Goal: Task Accomplishment & Management: Complete application form

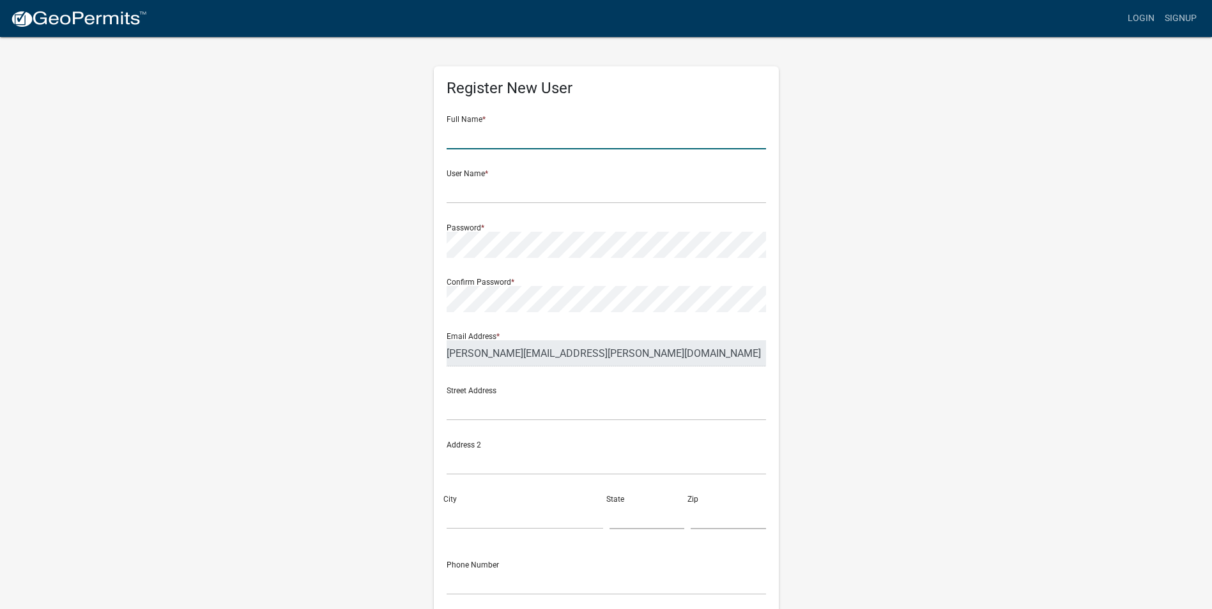
click at [503, 131] on input "text" at bounding box center [605, 136] width 319 height 26
click at [650, 141] on input "text" at bounding box center [605, 136] width 319 height 26
type input "[PERSON_NAME]"
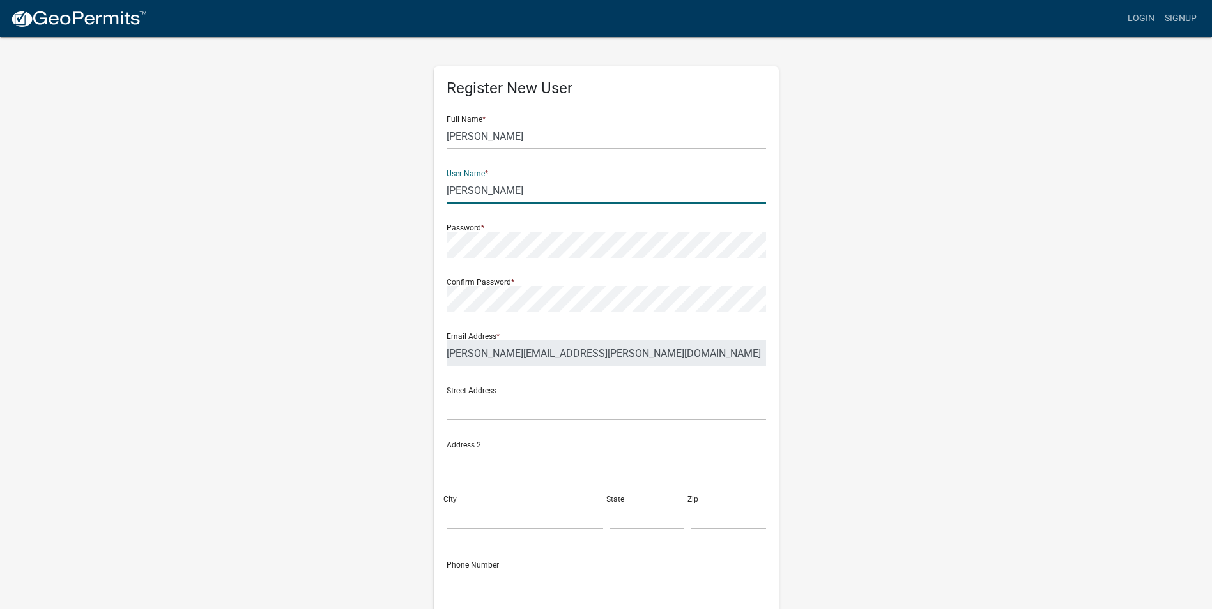
type input "[PERSON_NAME]"
click at [594, 380] on div "Street Address" at bounding box center [605, 399] width 319 height 44
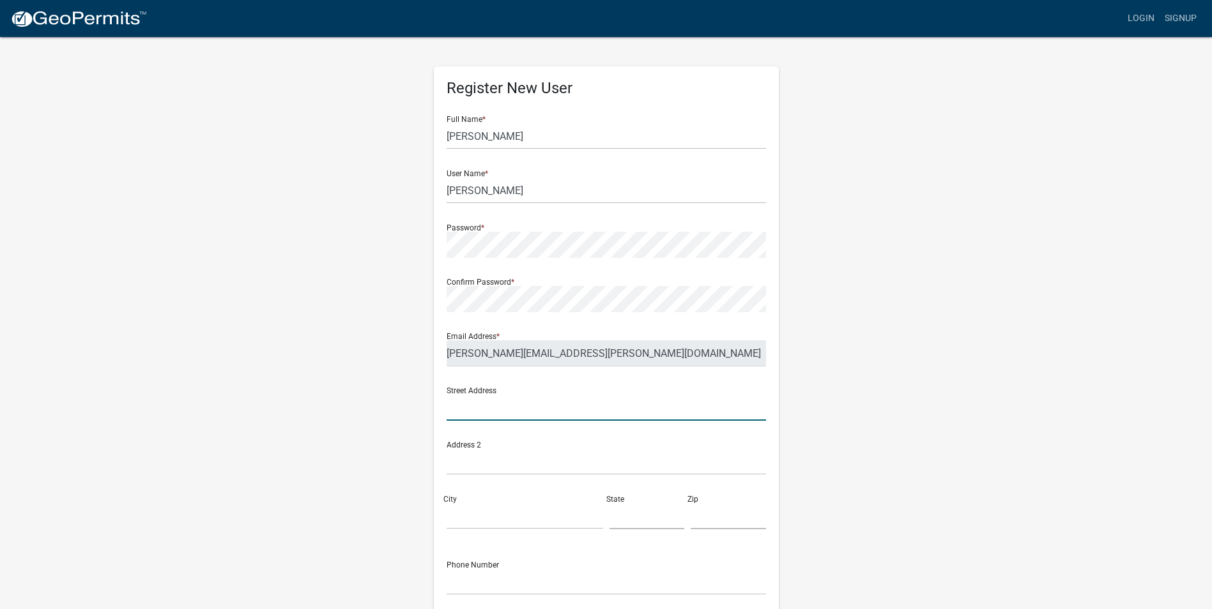
click at [559, 408] on input "text" at bounding box center [605, 408] width 319 height 26
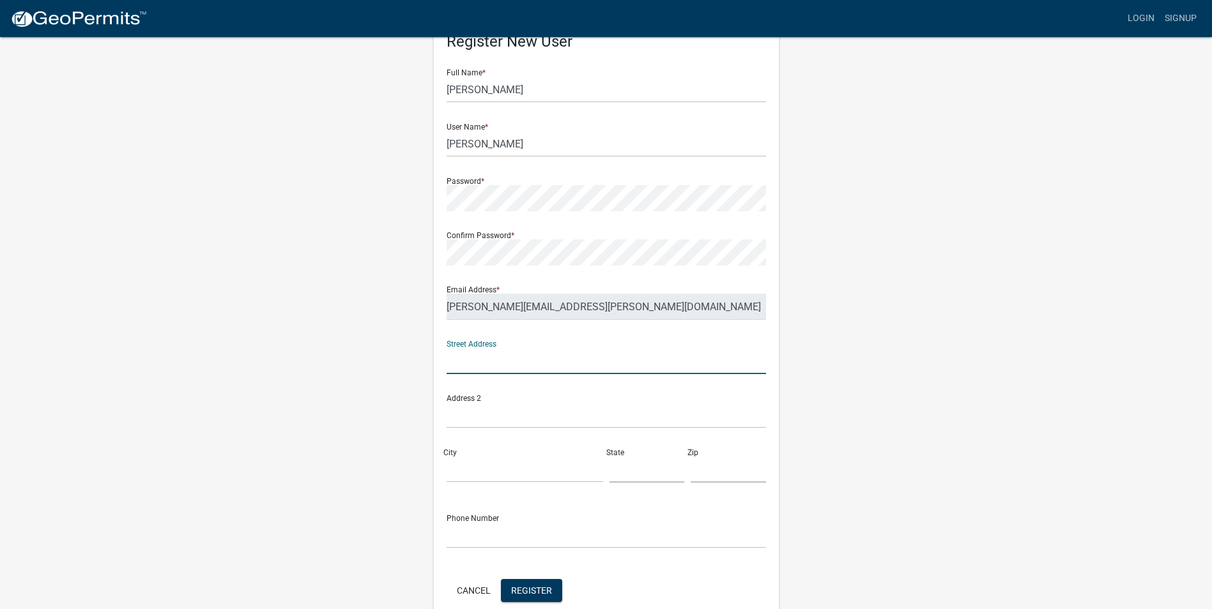
scroll to position [110, 0]
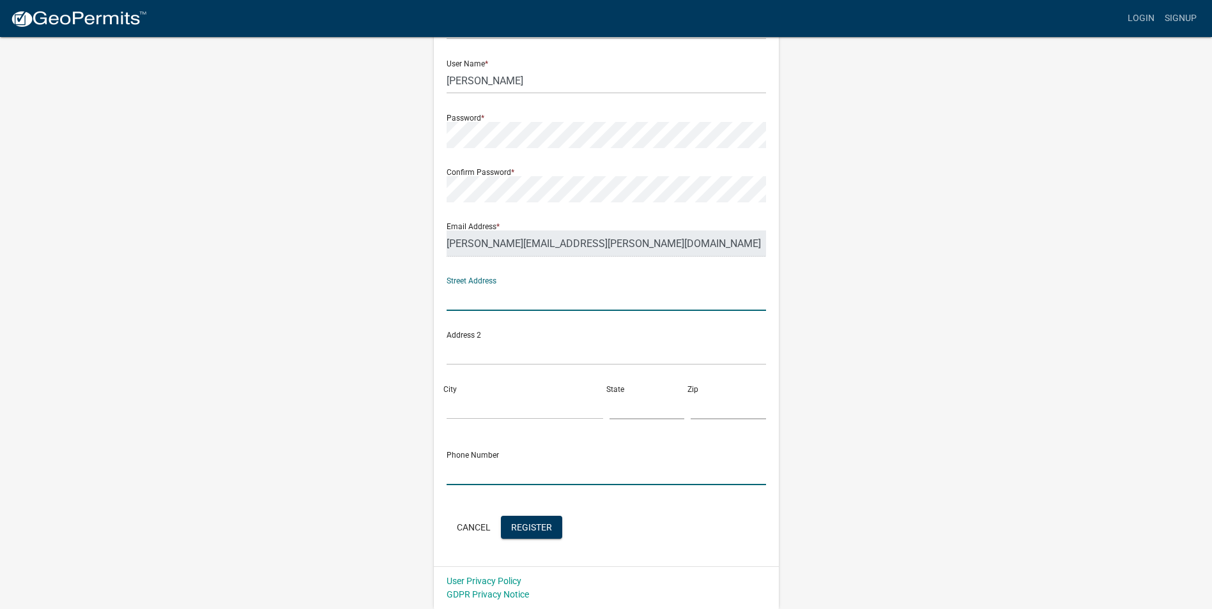
click at [577, 475] on input "text" at bounding box center [605, 472] width 319 height 26
type input "2183849143"
click at [559, 305] on input "text" at bounding box center [605, 298] width 319 height 26
type input "[STREET_ADDRESS]"
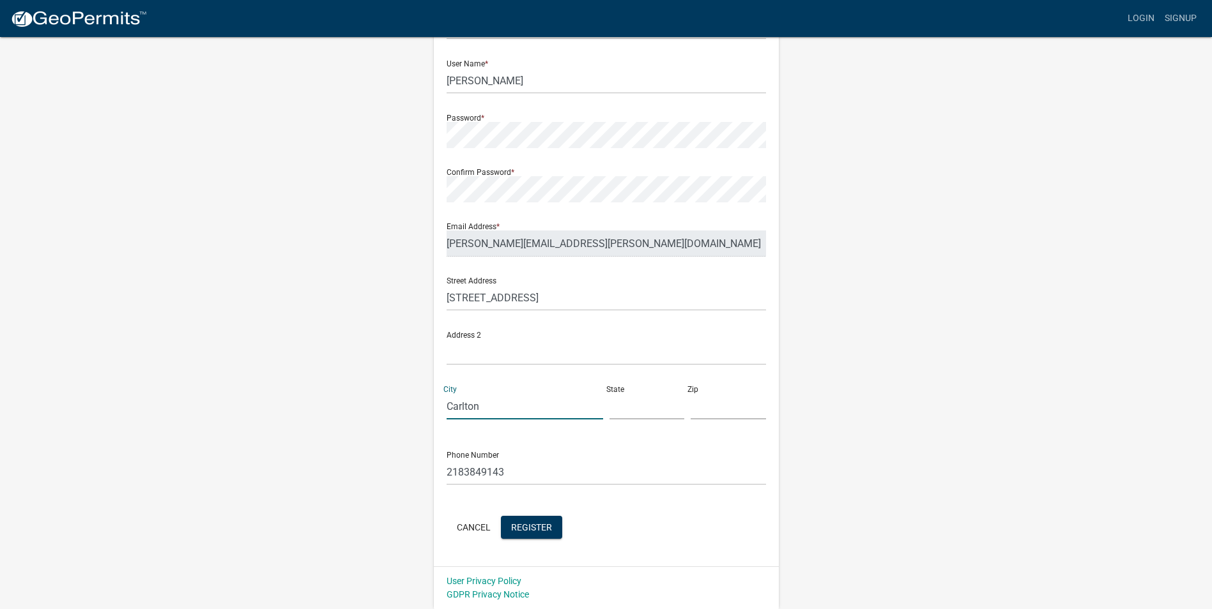
type input "Carlton"
type input "MN"
type input "55720"
click at [531, 527] on span "Register" at bounding box center [531, 527] width 41 height 10
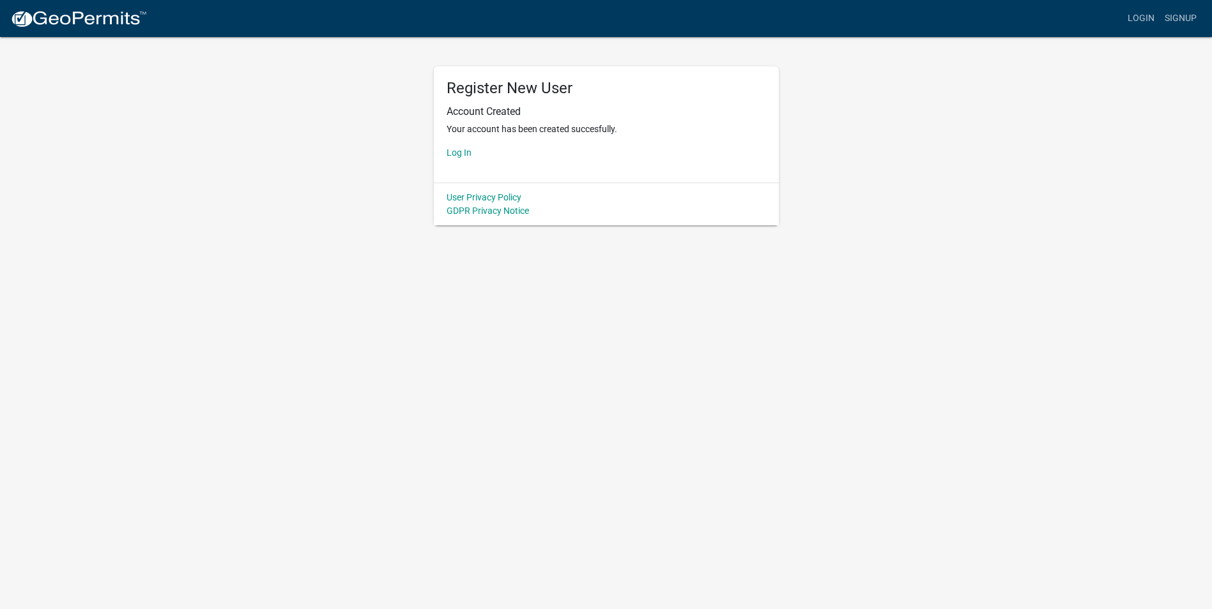
scroll to position [0, 0]
click at [468, 149] on link "Log In" at bounding box center [463, 153] width 25 height 10
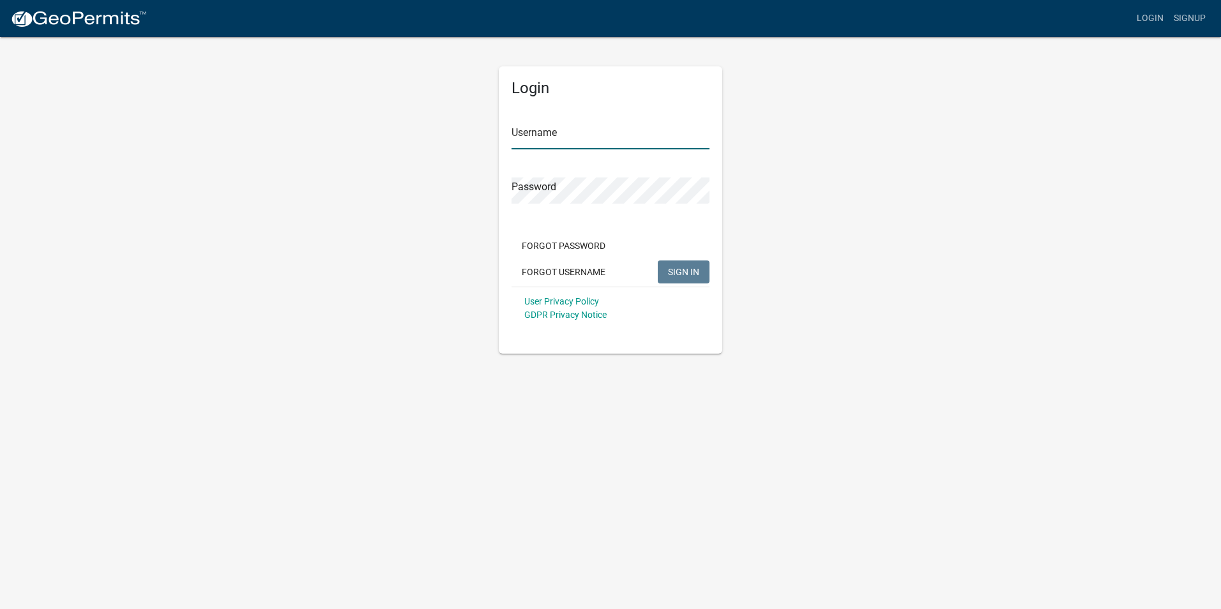
type input "[PERSON_NAME]"
click at [620, 134] on input "[PERSON_NAME]" at bounding box center [611, 136] width 198 height 26
click at [873, 205] on div "Login Username [PERSON_NAME] Password Forgot Password Forgot Username SIGN IN U…" at bounding box center [611, 195] width 728 height 318
click at [687, 277] on span "SIGN IN" at bounding box center [683, 271] width 31 height 10
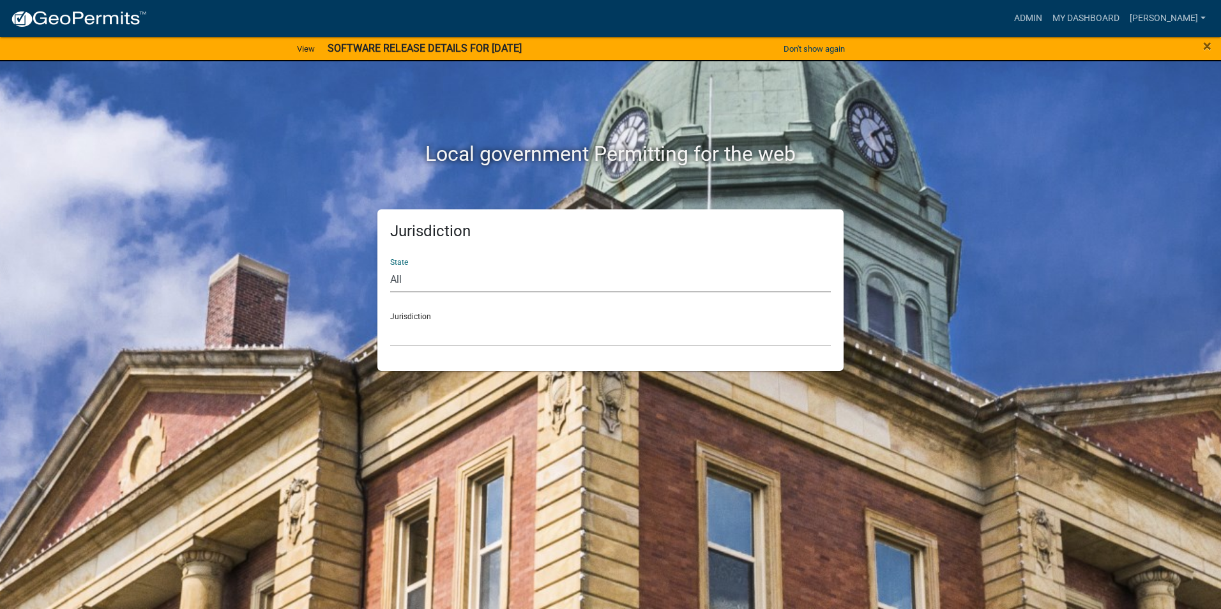
click at [484, 282] on select "All [US_STATE] [US_STATE] [US_STATE] [US_STATE] [US_STATE] [US_STATE] [US_STATE…" at bounding box center [610, 279] width 441 height 26
click at [687, 240] on h5 "Jurisdiction" at bounding box center [610, 231] width 441 height 19
click at [644, 349] on div "Jurisdiction State All [US_STATE] [US_STATE] [US_STATE] [US_STATE] [US_STATE] […" at bounding box center [610, 290] width 466 height 162
click at [640, 341] on select "[GEOGRAPHIC_DATA], [US_STATE] [GEOGRAPHIC_DATA], [US_STATE][PERSON_NAME][GEOGRA…" at bounding box center [610, 334] width 441 height 26
click at [959, 281] on div "Jurisdiction State All [US_STATE] [US_STATE] [US_STATE] [US_STATE] [US_STATE] […" at bounding box center [611, 290] width 728 height 162
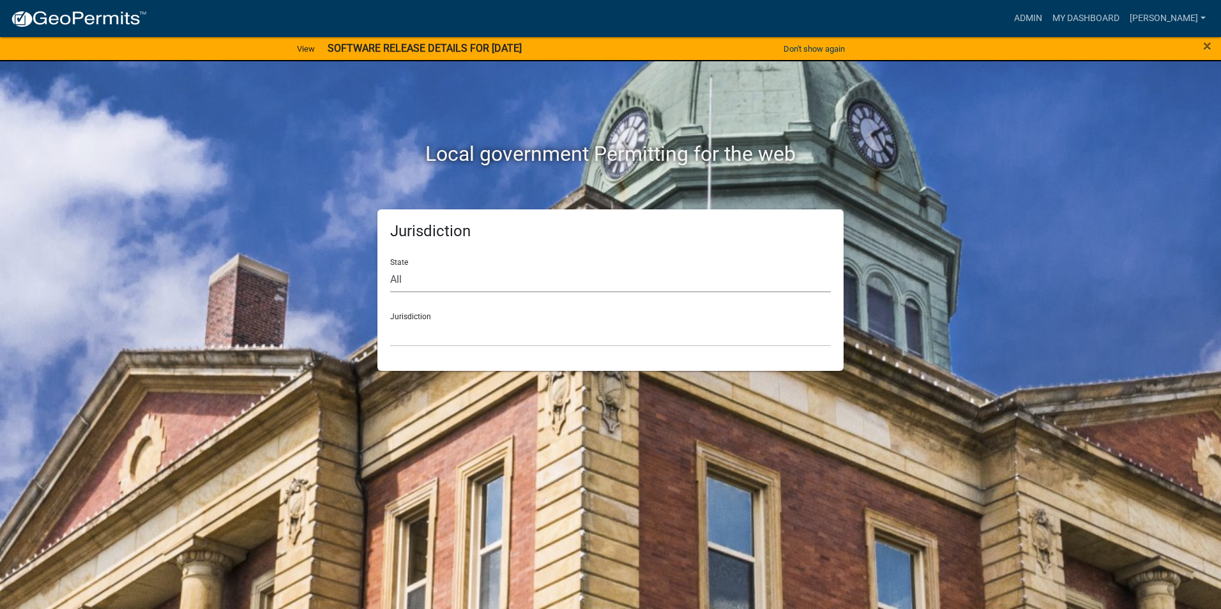
click at [643, 278] on select "All [US_STATE] [US_STATE] [US_STATE] [US_STATE] [US_STATE] [US_STATE] [US_STATE…" at bounding box center [610, 279] width 441 height 26
select select "[US_STATE]"
click at [390, 266] on select "All [US_STATE] [US_STATE] [US_STATE] [US_STATE] [US_STATE] [US_STATE] [US_STATE…" at bounding box center [610, 279] width 441 height 26
click at [467, 352] on div "Jurisdiction State All [US_STATE] [US_STATE] [US_STATE] [US_STATE] [US_STATE] […" at bounding box center [610, 290] width 466 height 162
click at [485, 339] on select "[GEOGRAPHIC_DATA], [US_STATE] [GEOGRAPHIC_DATA], [US_STATE] [GEOGRAPHIC_DATA], …" at bounding box center [610, 334] width 441 height 26
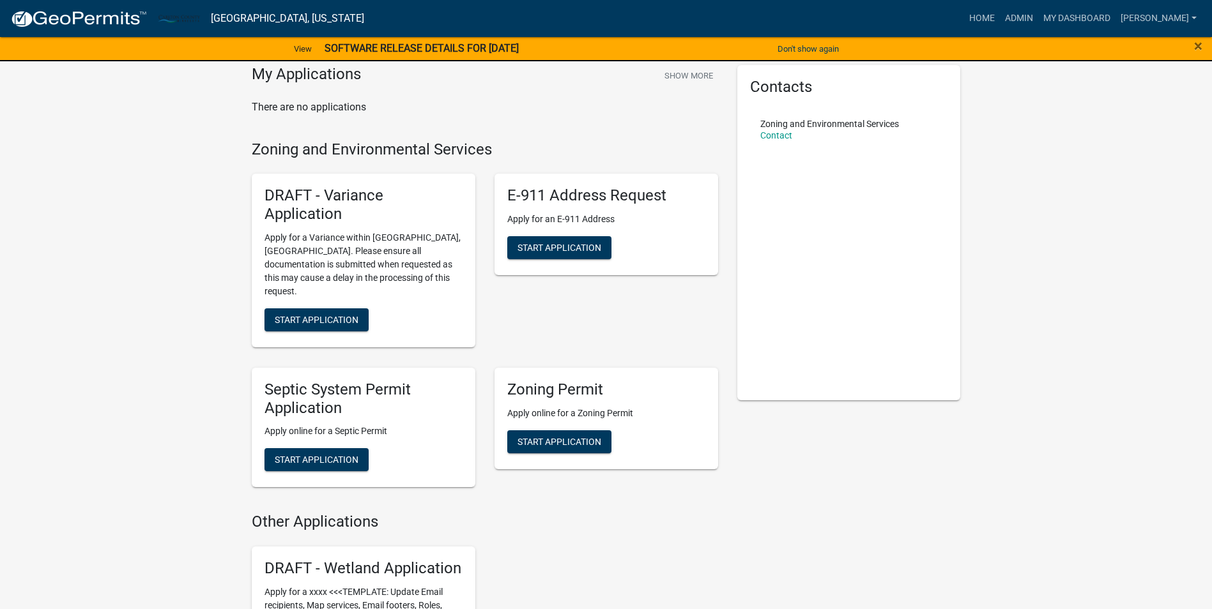
scroll to position [64, 0]
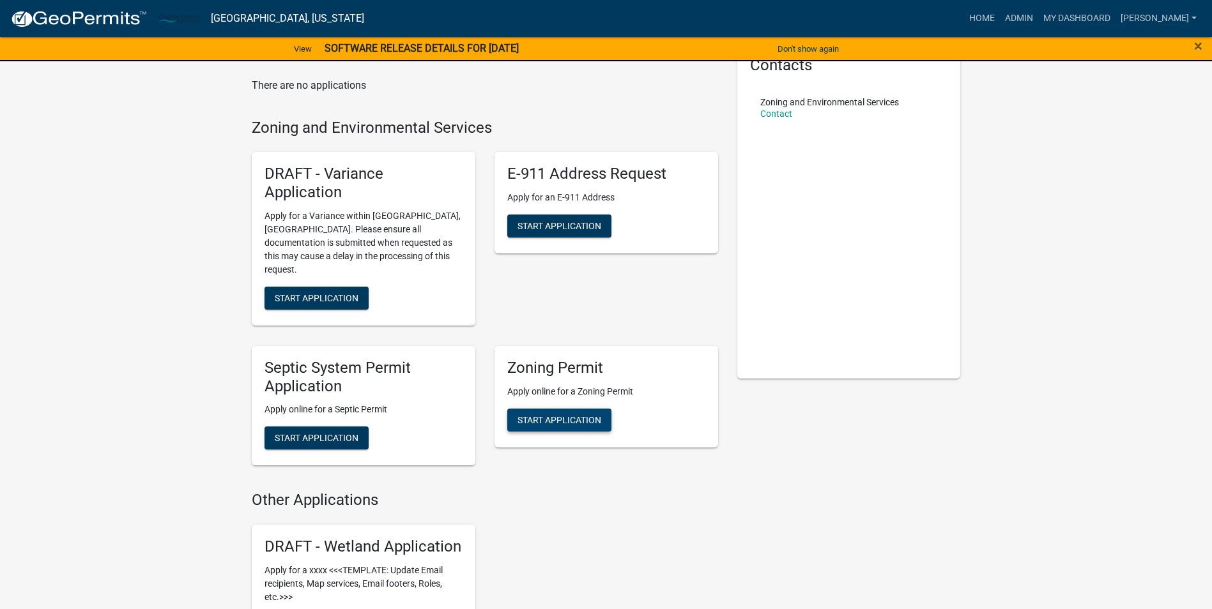
click at [594, 415] on span "Start Application" at bounding box center [559, 420] width 84 height 10
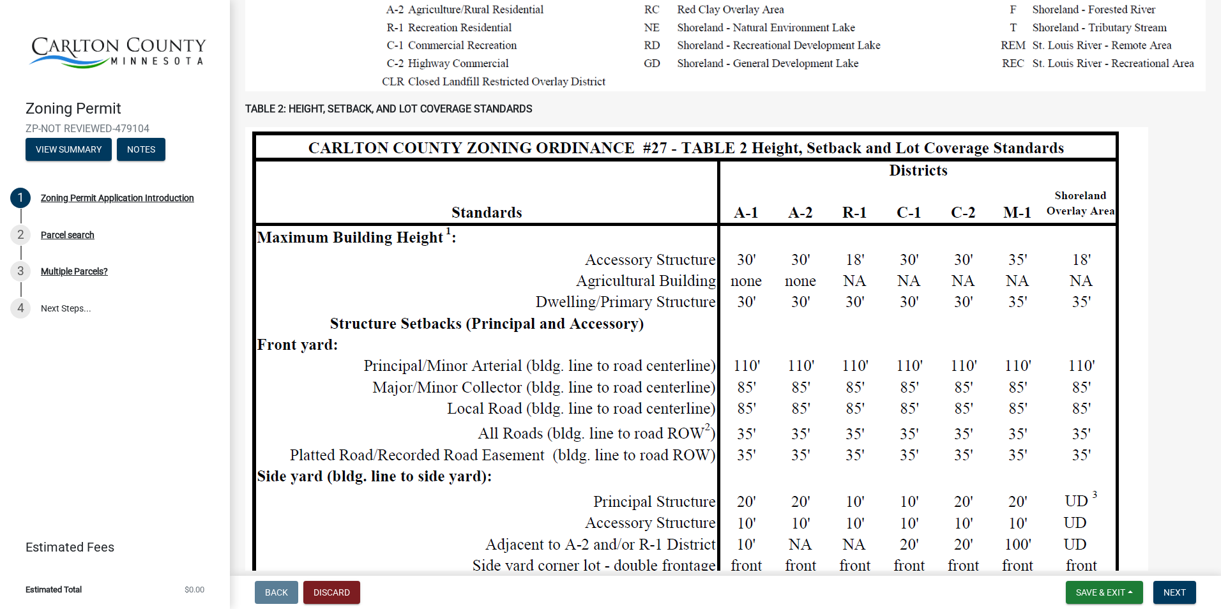
scroll to position [447, 0]
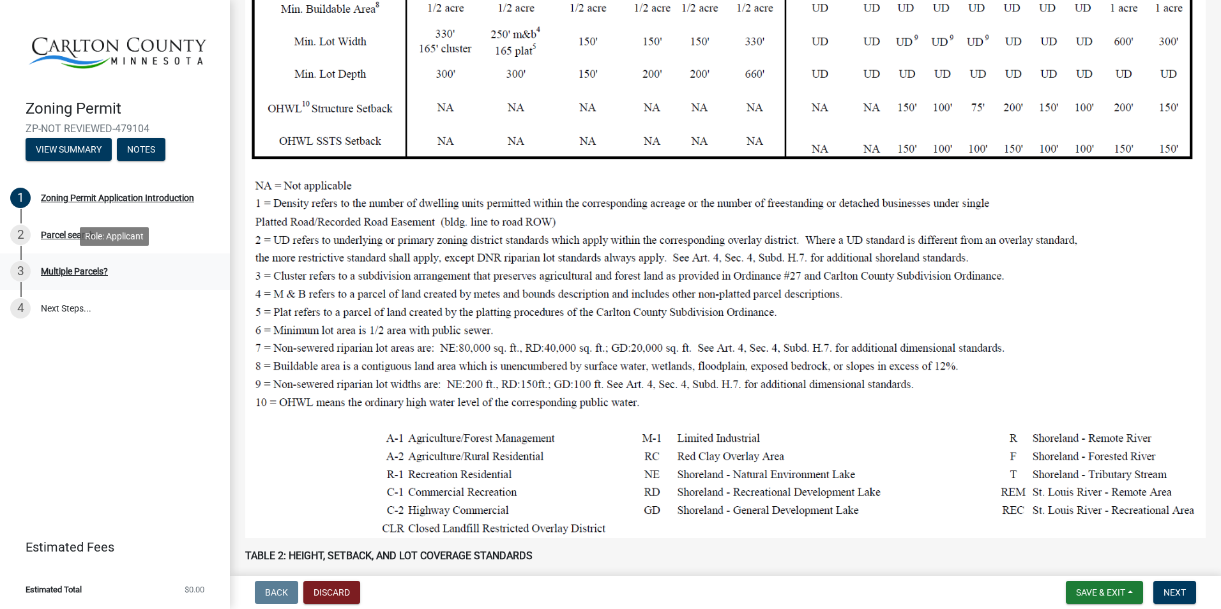
click at [83, 271] on div "Multiple Parcels?" at bounding box center [74, 271] width 67 height 9
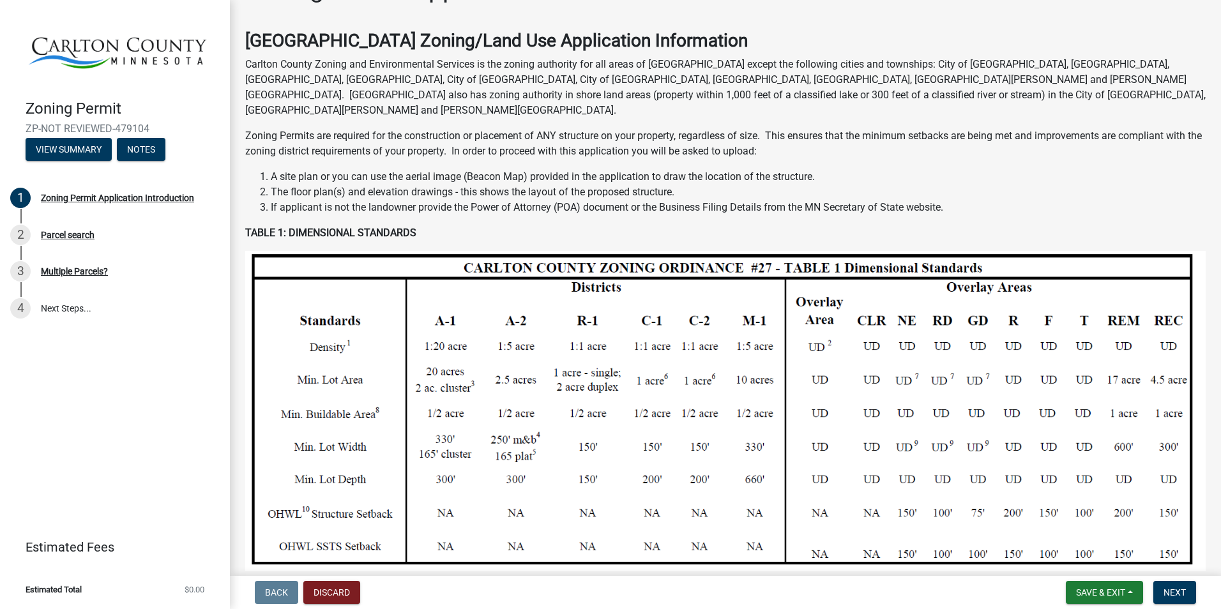
scroll to position [0, 0]
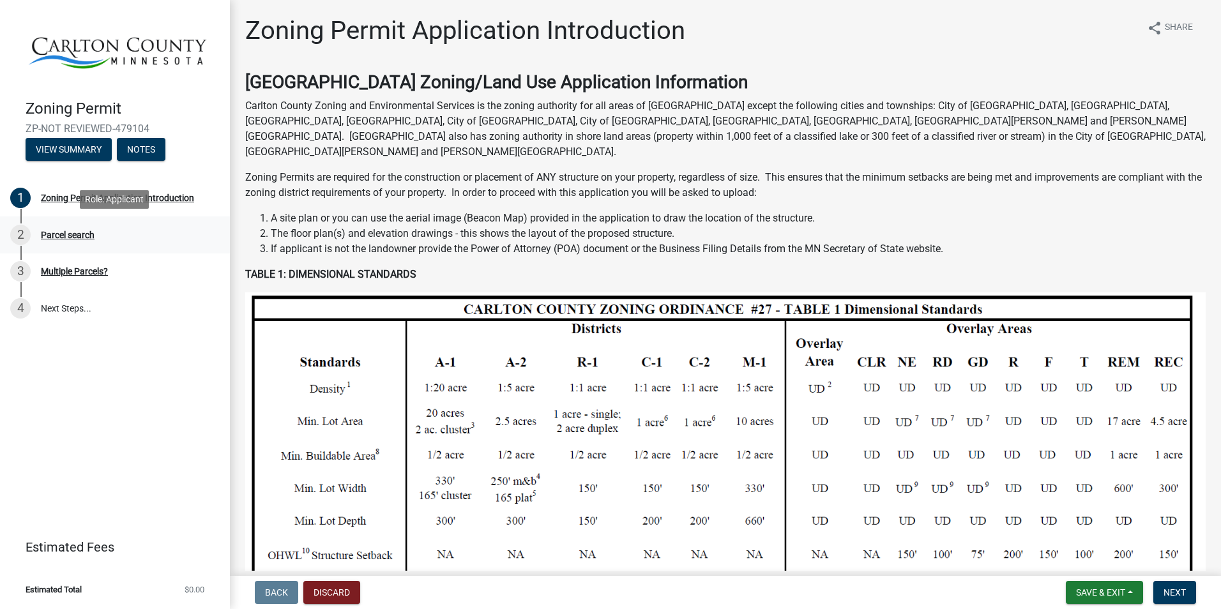
click at [77, 231] on div "Parcel search" at bounding box center [68, 235] width 54 height 9
click at [80, 231] on div "Parcel search" at bounding box center [68, 235] width 54 height 9
click at [60, 157] on button "View Summary" at bounding box center [69, 149] width 86 height 23
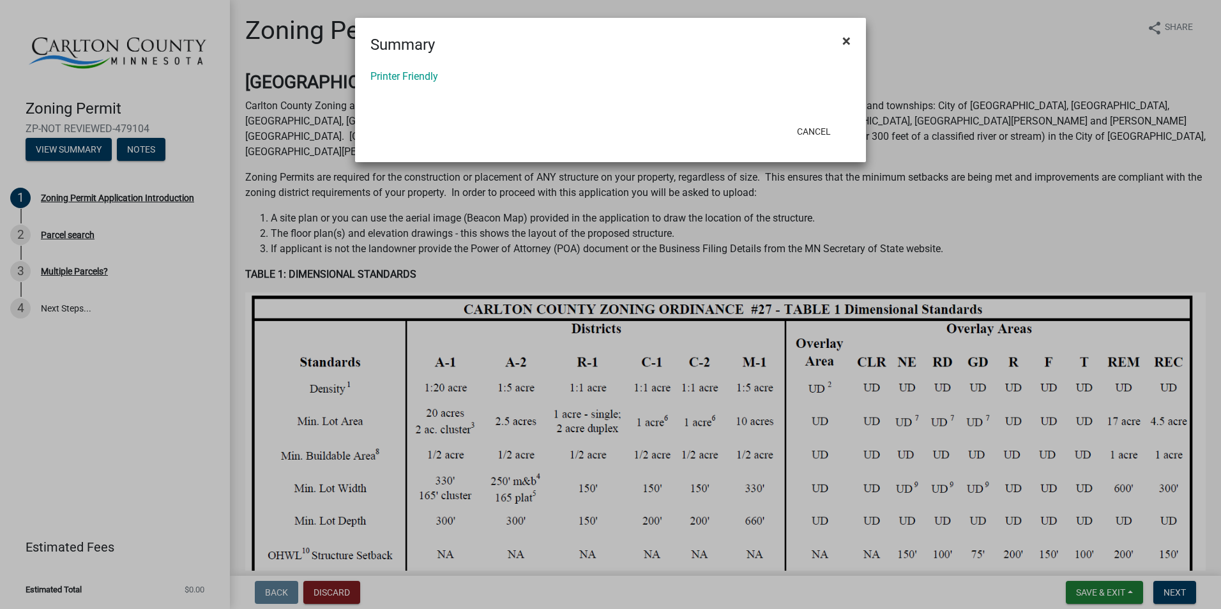
click at [853, 40] on button "×" at bounding box center [846, 41] width 29 height 36
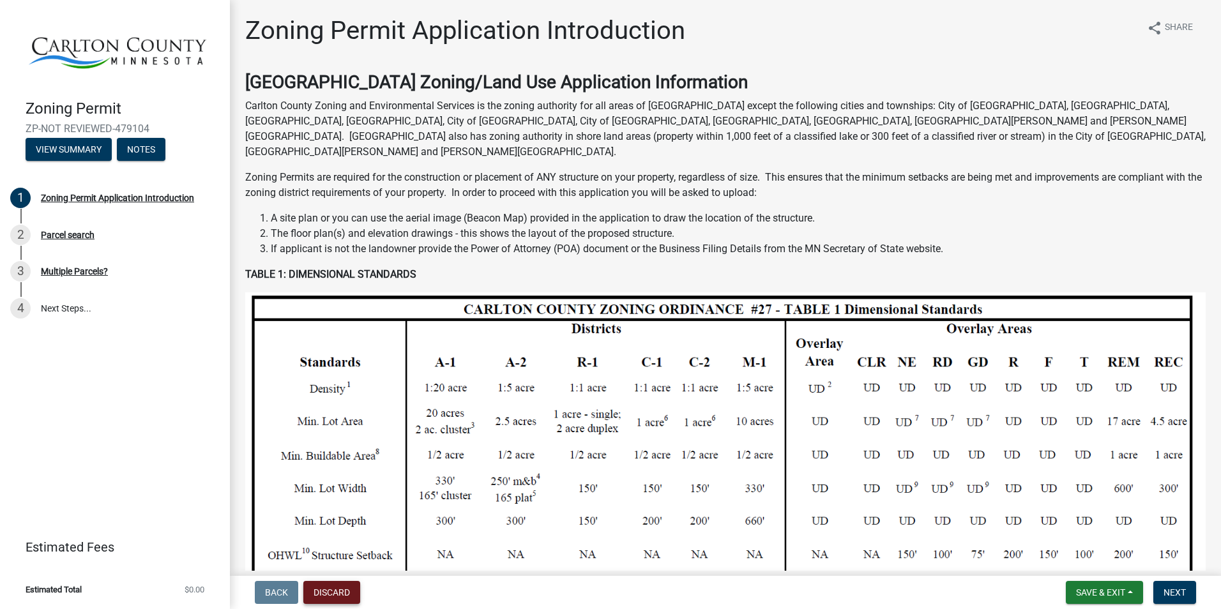
click at [337, 595] on button "Discard" at bounding box center [331, 592] width 57 height 23
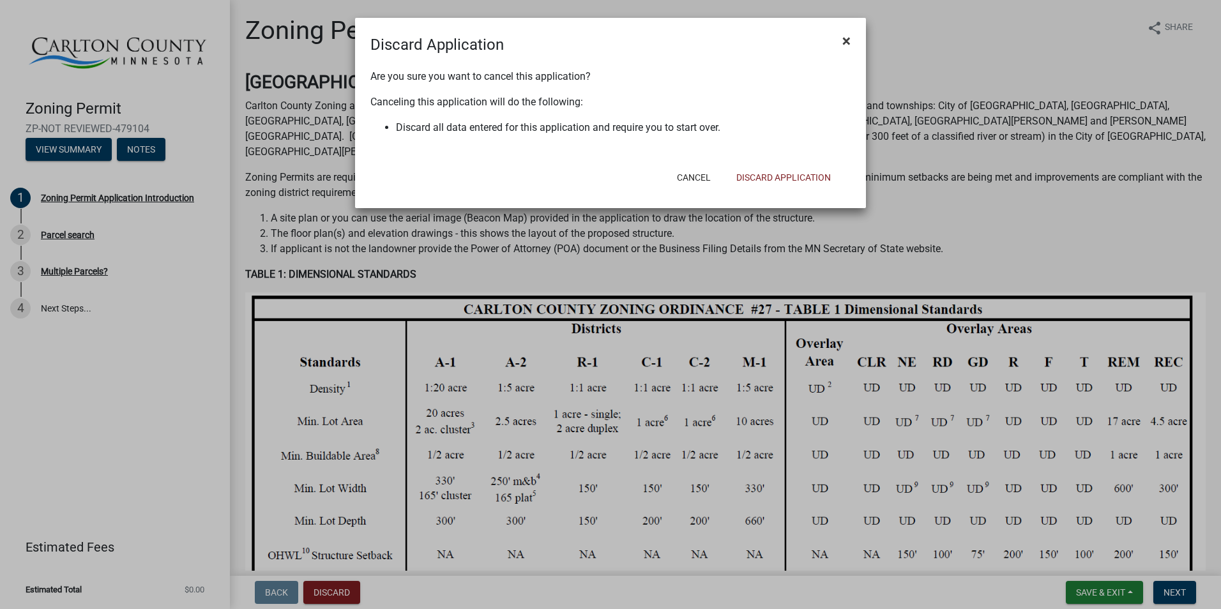
click at [843, 45] on span "×" at bounding box center [846, 41] width 8 height 18
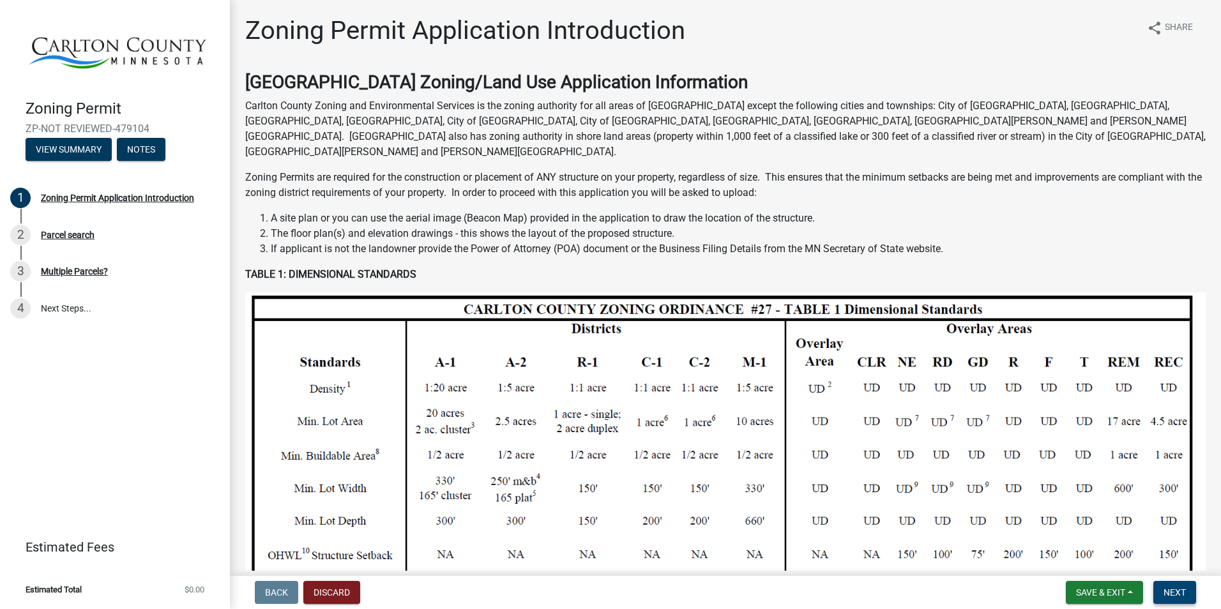
click at [1177, 588] on span "Next" at bounding box center [1175, 593] width 22 height 10
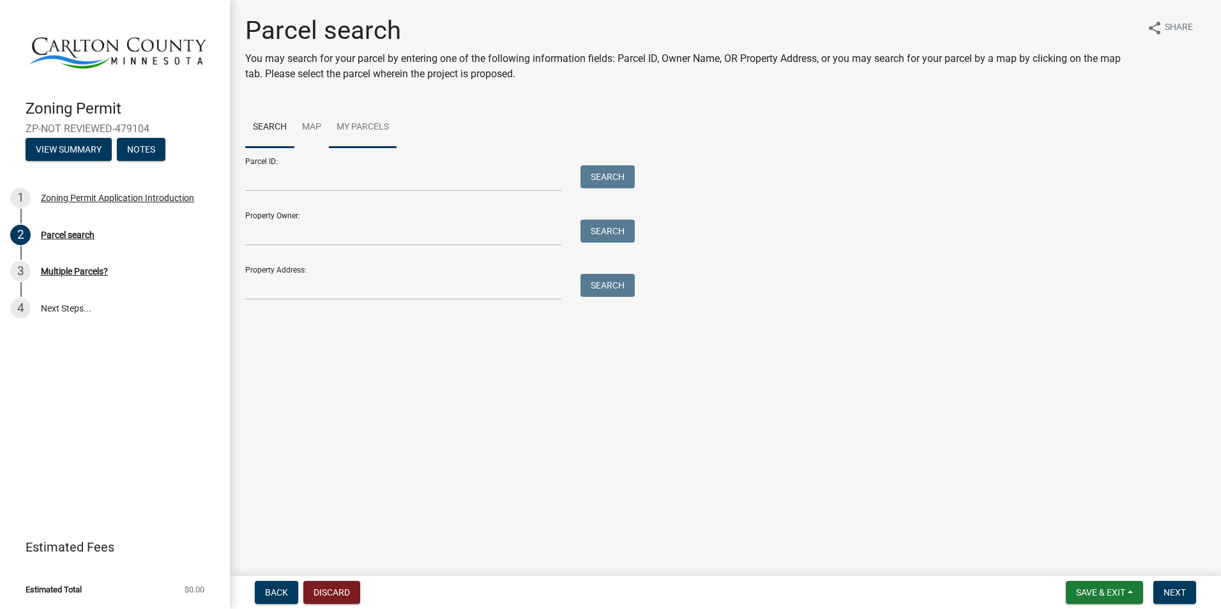
click at [349, 119] on link "My Parcels" at bounding box center [363, 127] width 68 height 41
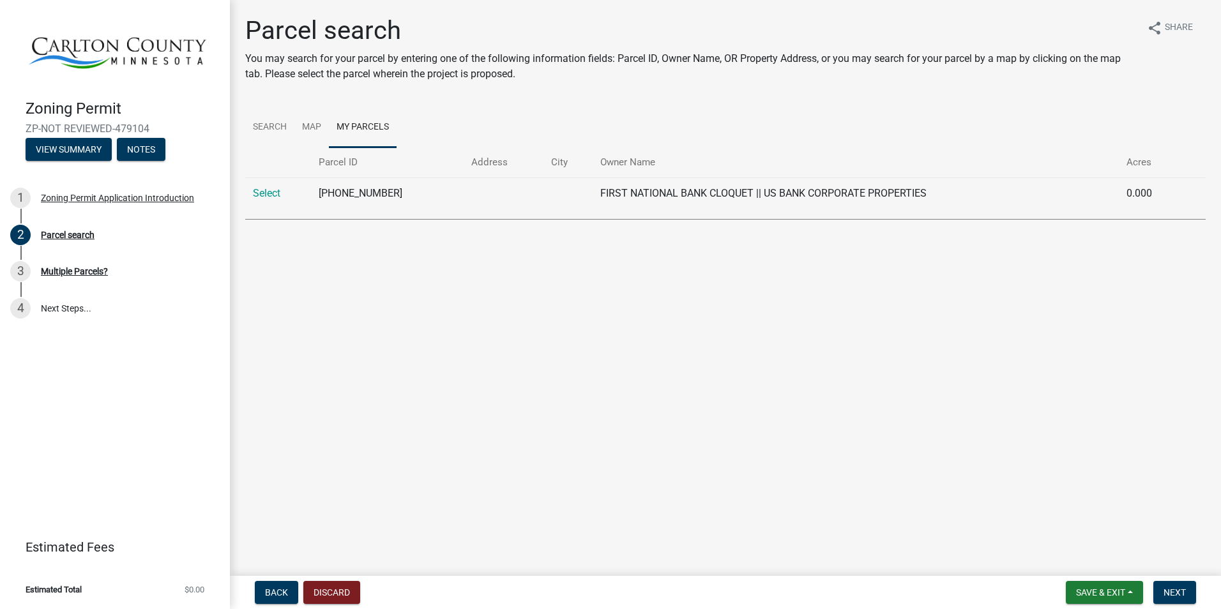
click at [554, 198] on td at bounding box center [568, 193] width 49 height 31
click at [266, 194] on link "Select" at bounding box center [266, 193] width 27 height 12
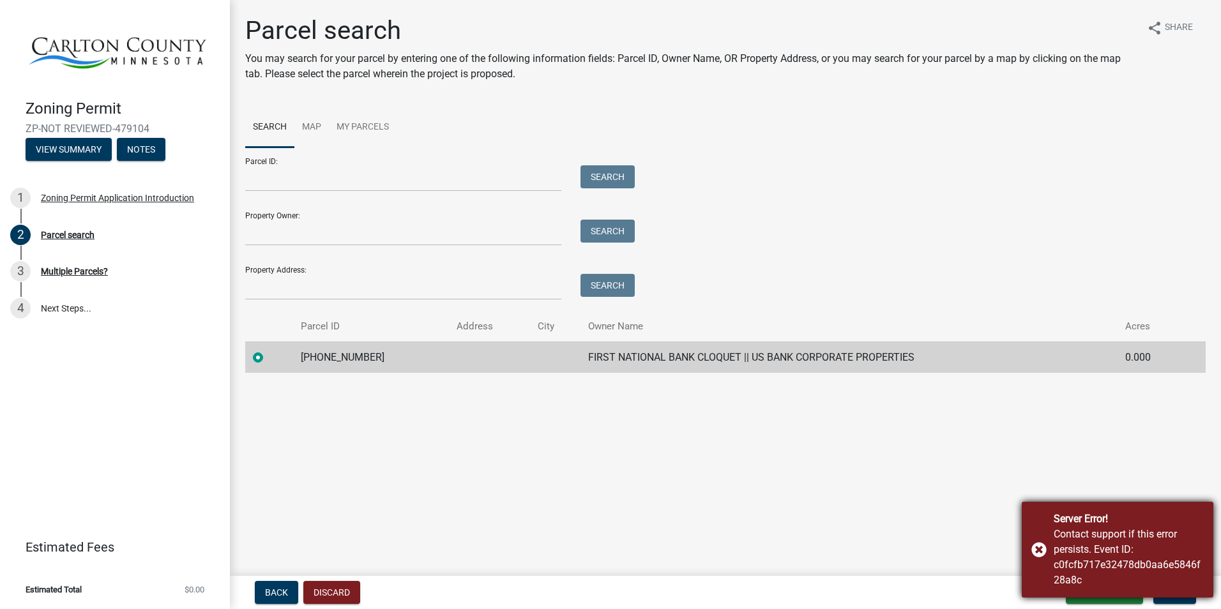
click at [1054, 549] on div "Contact support if this error persists. Event ID: c0fcfb717e32478db0aa6e5846f28…" at bounding box center [1129, 557] width 150 height 61
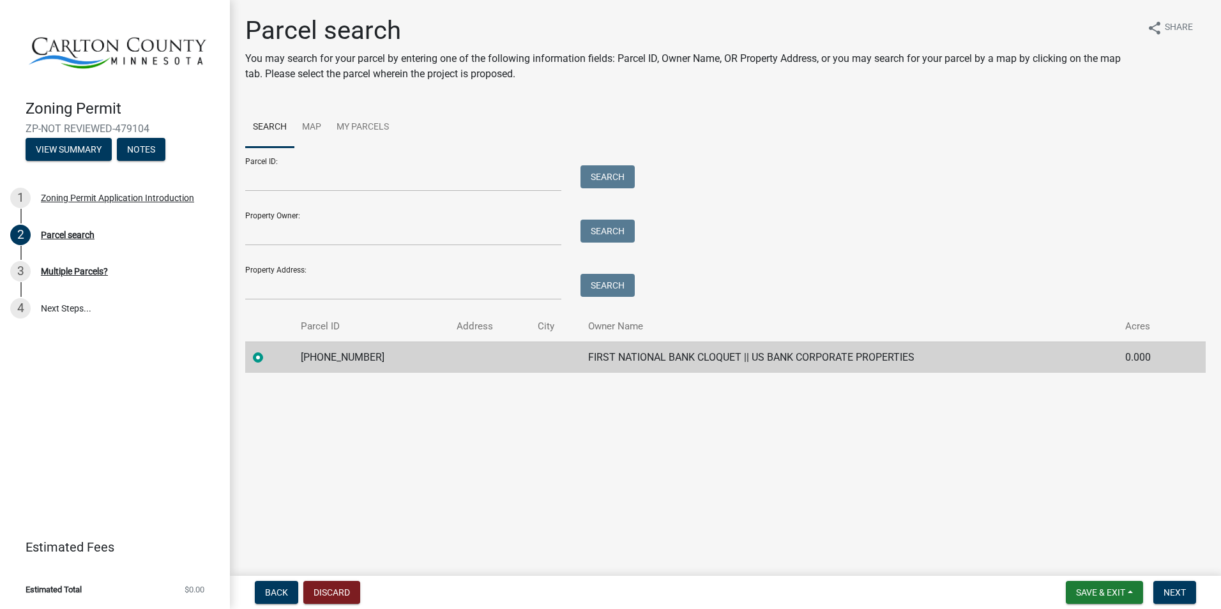
click at [923, 489] on main "Parcel search You may search for your parcel by entering one of the following i…" at bounding box center [725, 285] width 991 height 571
click at [1107, 595] on span "Save & Exit" at bounding box center [1100, 593] width 49 height 10
click at [805, 522] on main "Parcel search You may search for your parcel by entering one of the following i…" at bounding box center [725, 285] width 991 height 571
click at [345, 593] on button "Discard" at bounding box center [331, 592] width 57 height 23
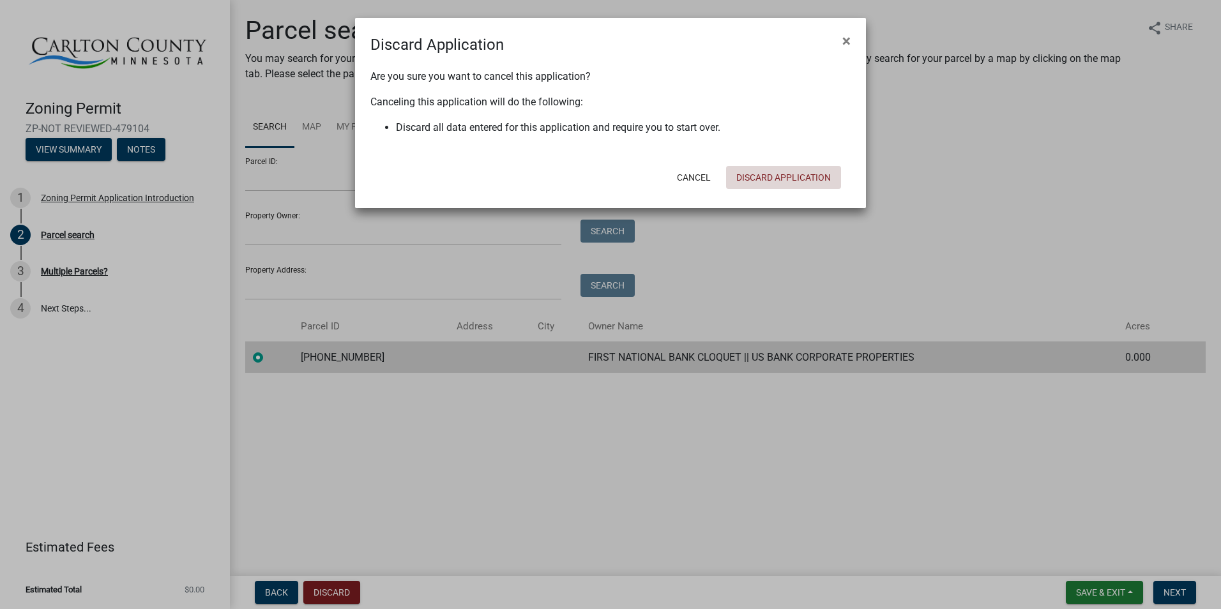
click at [813, 180] on button "Discard Application" at bounding box center [783, 177] width 115 height 23
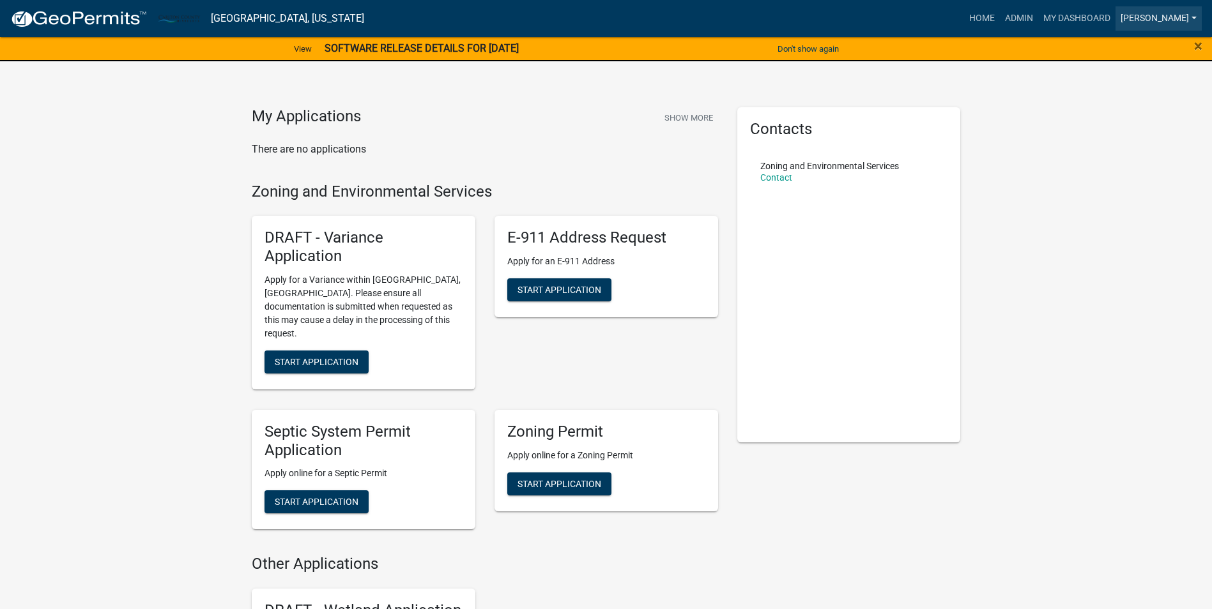
click at [1178, 11] on link "[PERSON_NAME]" at bounding box center [1158, 18] width 86 height 24
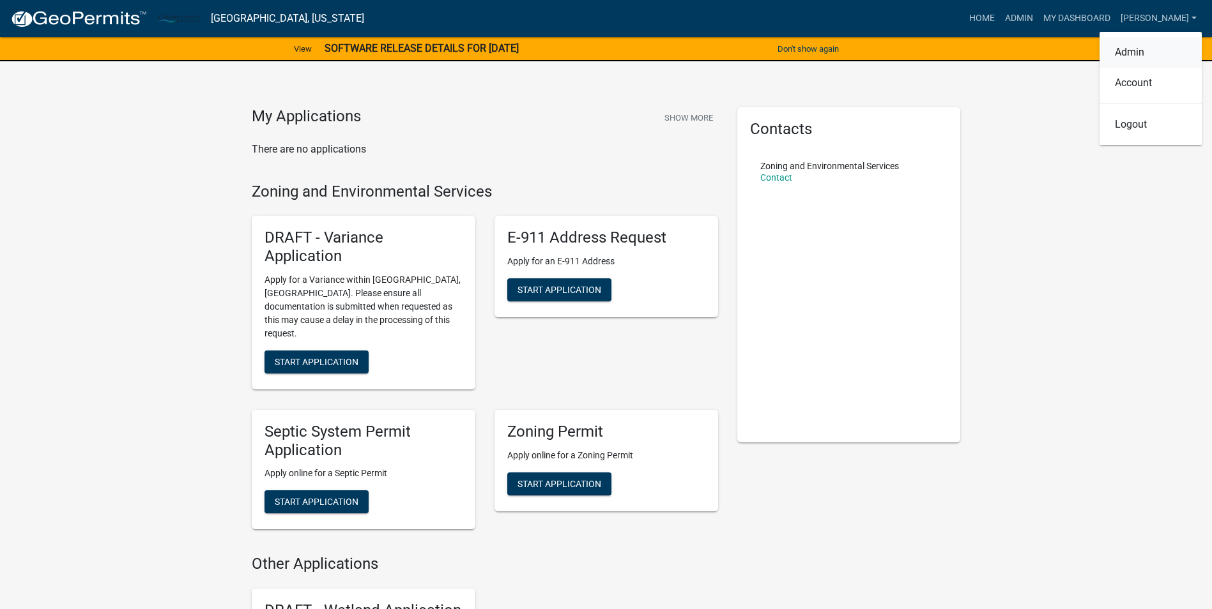
click at [1148, 54] on link "Admin" at bounding box center [1150, 52] width 102 height 31
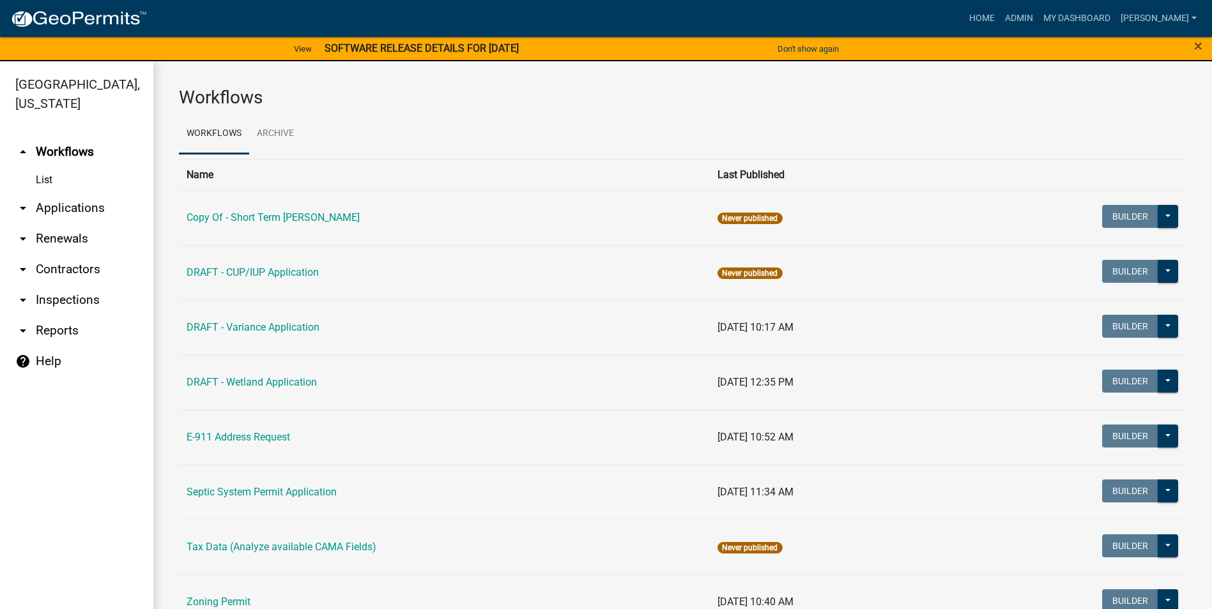
click at [59, 209] on link "arrow_drop_down Applications" at bounding box center [76, 208] width 153 height 31
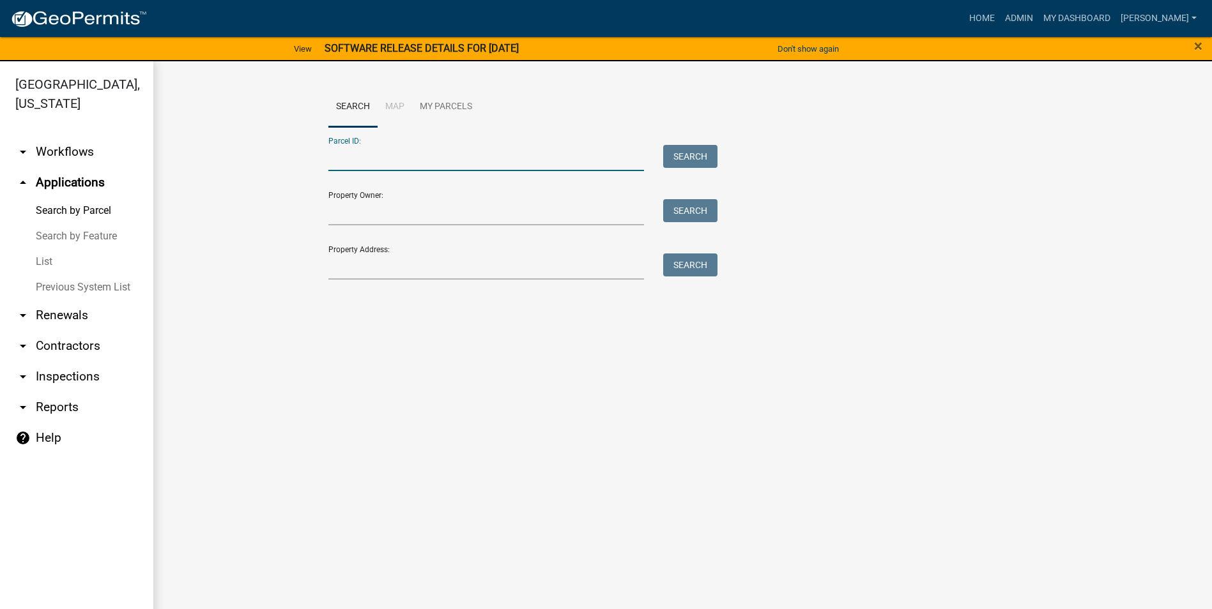
click at [400, 159] on input "Parcel ID:" at bounding box center [486, 158] width 316 height 26
type input "[PHONE_NUMBER]"
click at [672, 153] on button "Search" at bounding box center [690, 156] width 54 height 23
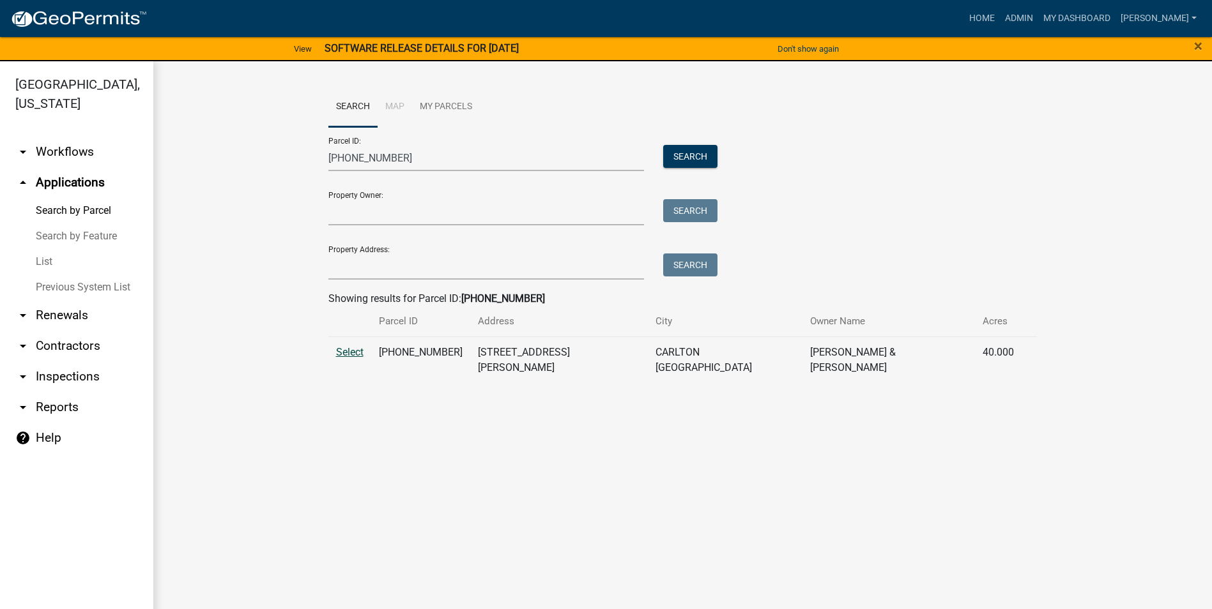
click at [342, 354] on span "Select" at bounding box center [349, 352] width 27 height 12
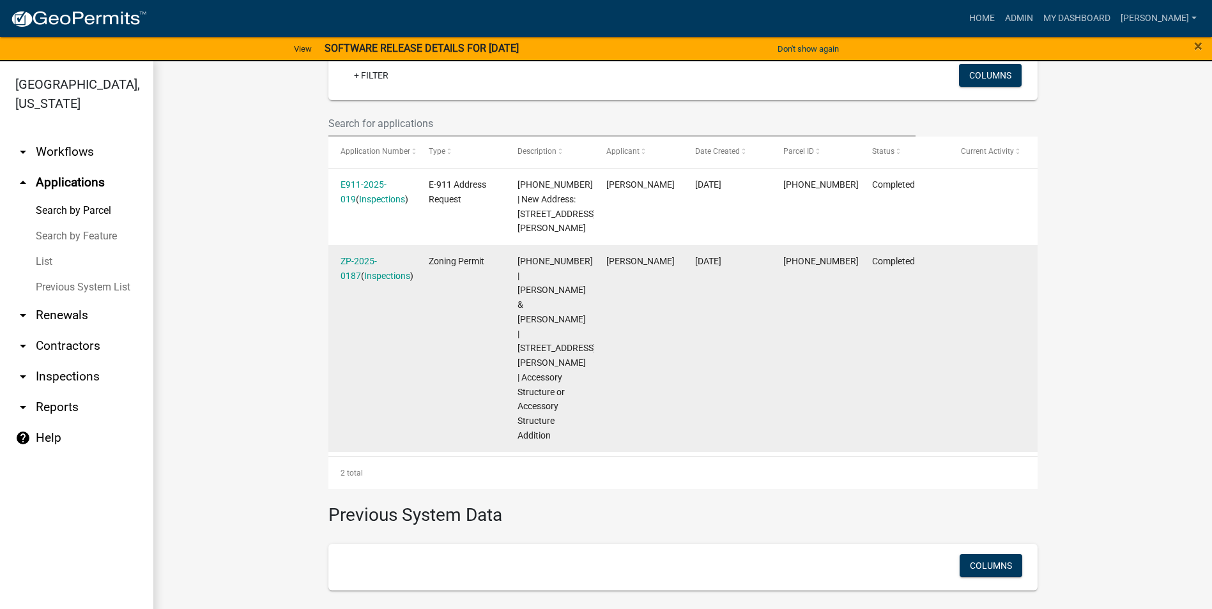
scroll to position [287, 0]
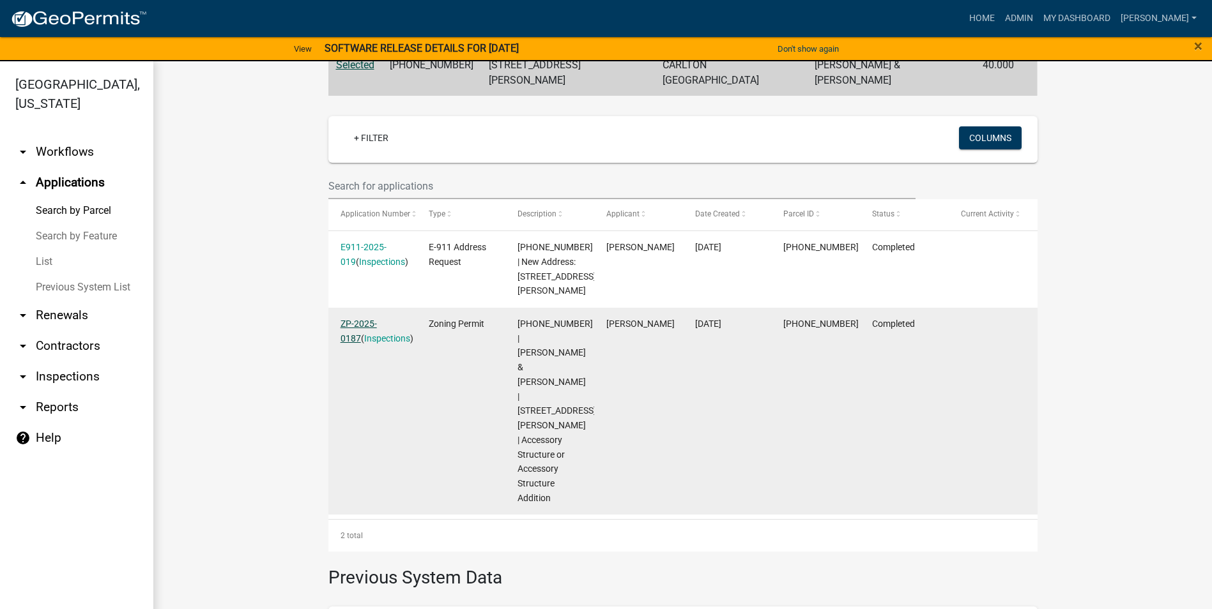
click at [361, 319] on link "ZP-2025-0187" at bounding box center [358, 331] width 36 height 25
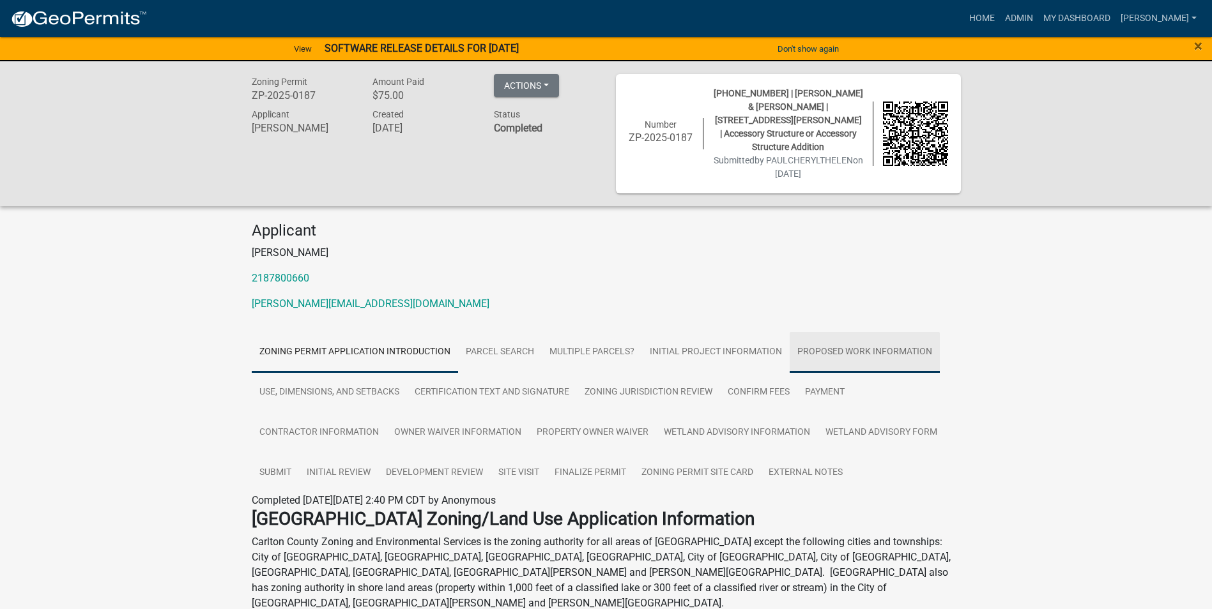
click at [864, 337] on link "Proposed Work Information" at bounding box center [864, 352] width 150 height 41
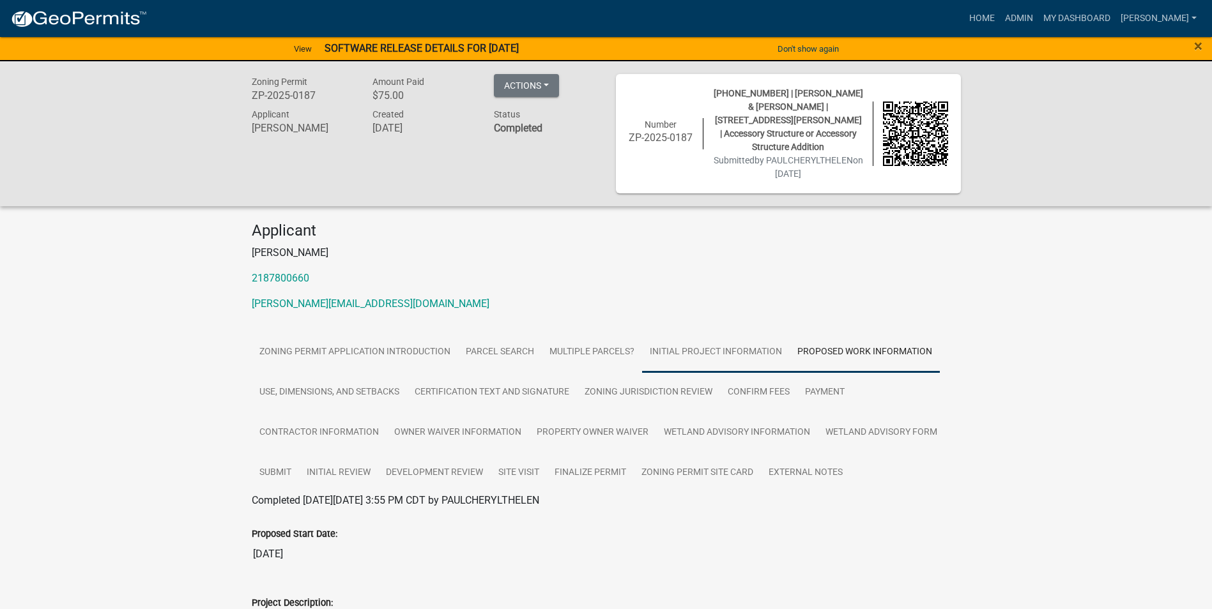
click at [715, 344] on link "Initial Project Information" at bounding box center [716, 352] width 148 height 41
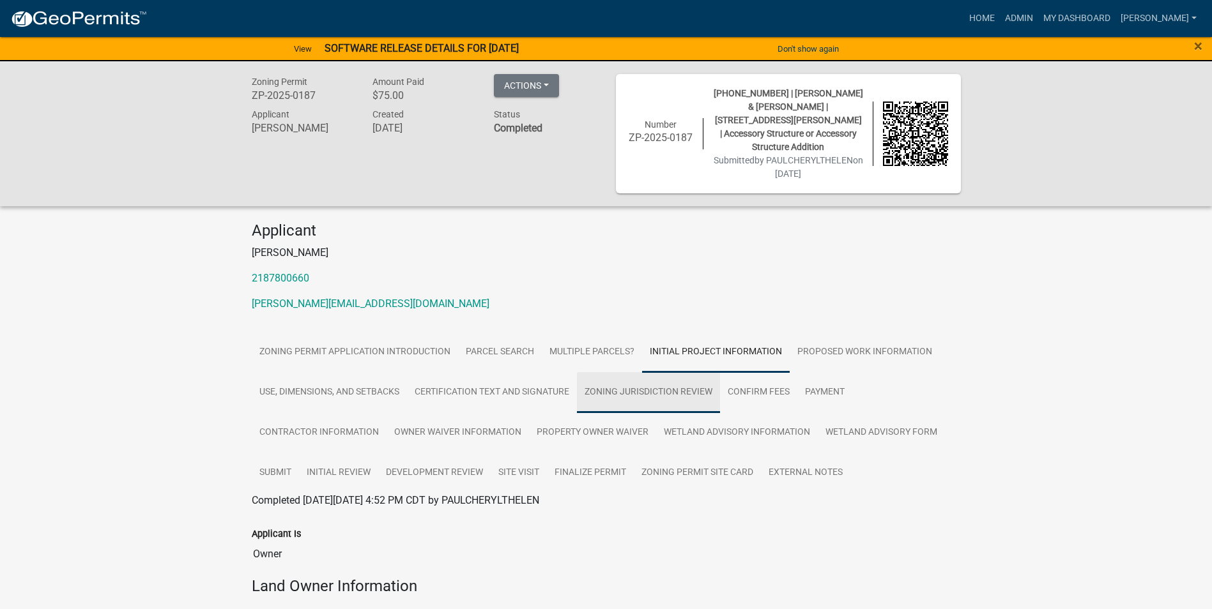
click at [614, 376] on link "Zoning Jurisdiction Review" at bounding box center [648, 392] width 143 height 41
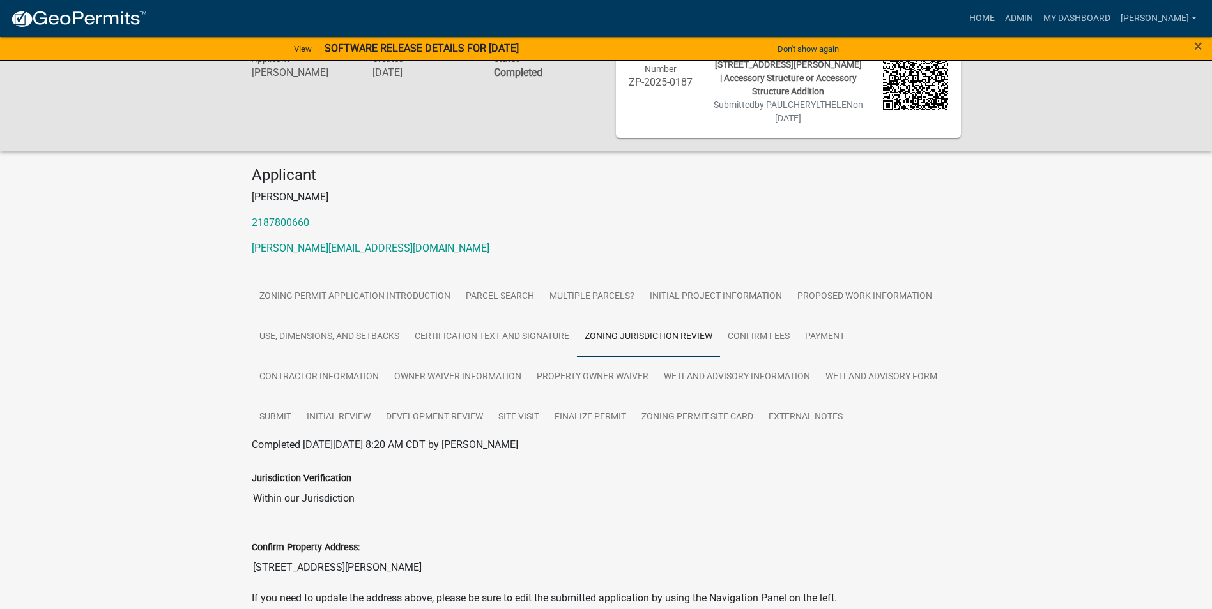
scroll to position [49, 0]
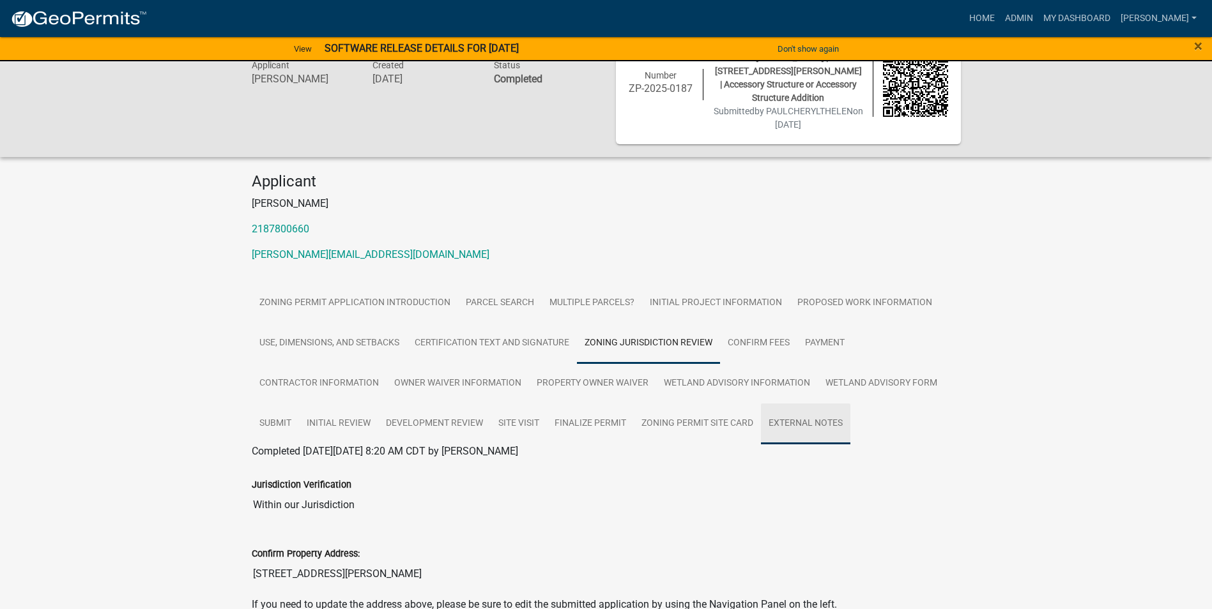
click at [818, 404] on link "External Notes" at bounding box center [805, 424] width 89 height 41
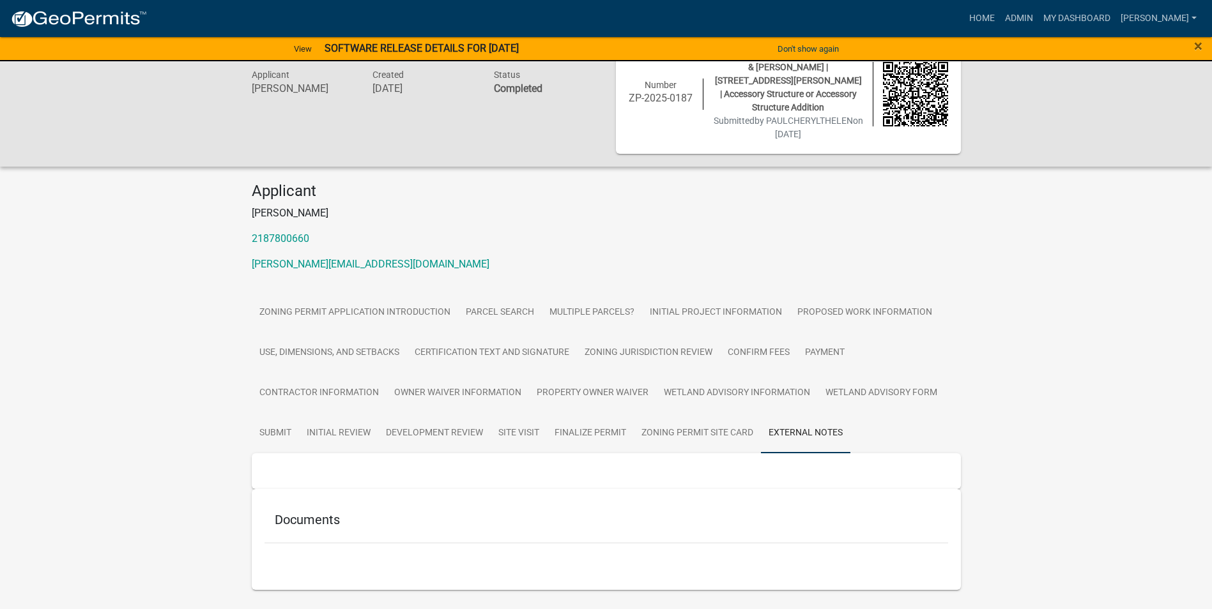
scroll to position [61, 0]
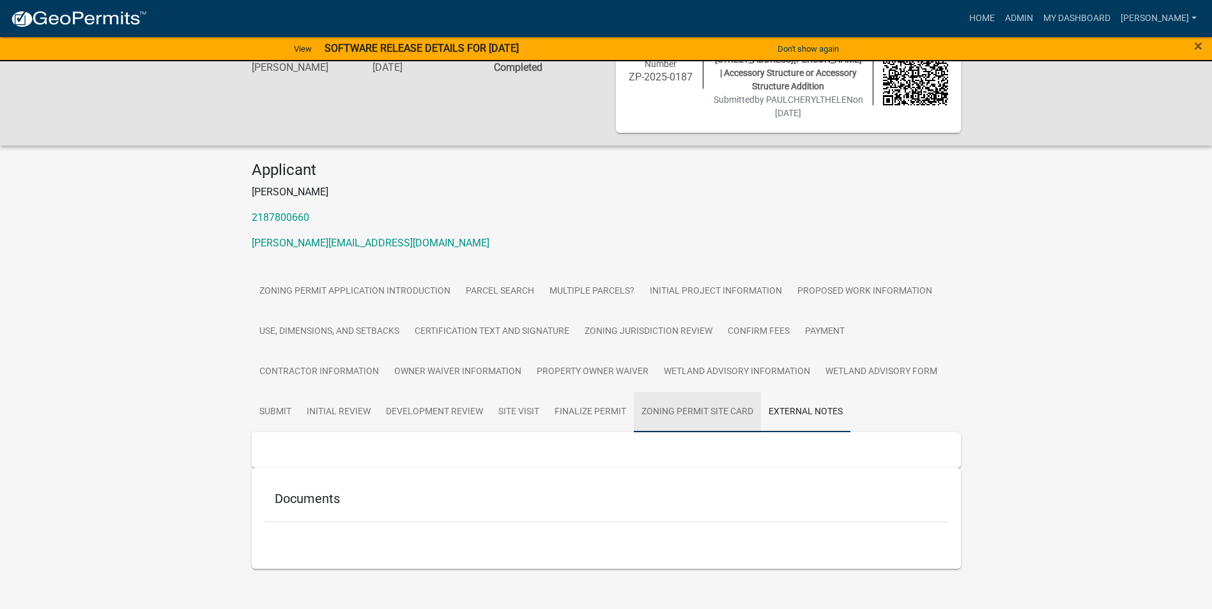
click at [696, 395] on link "Zoning Permit Site Card" at bounding box center [697, 412] width 127 height 41
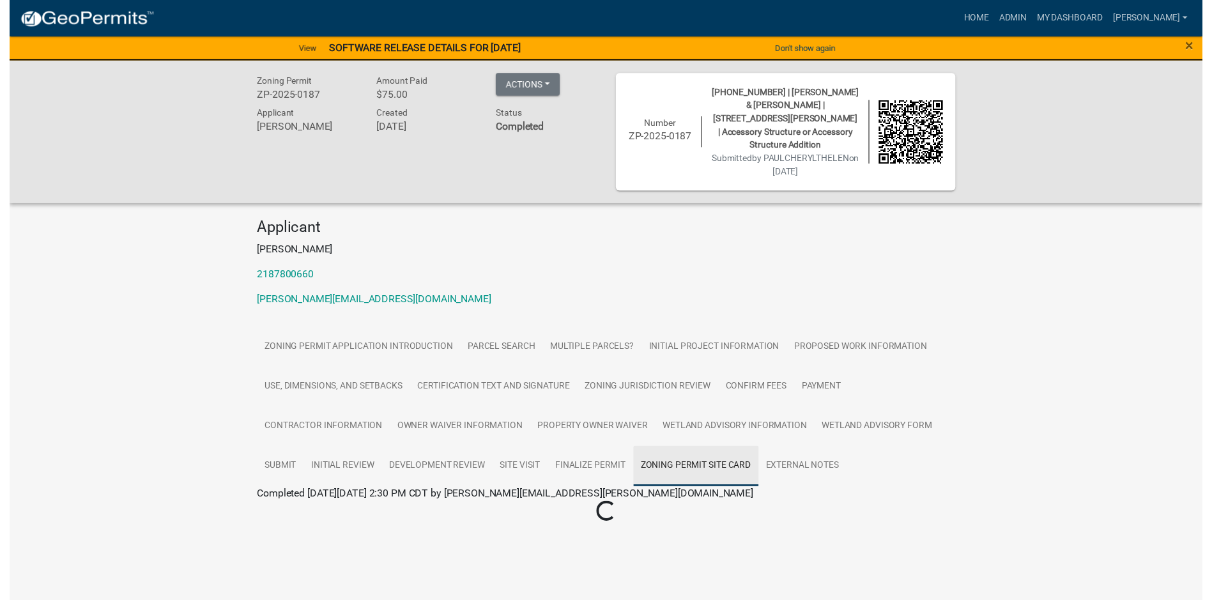
scroll to position [0, 0]
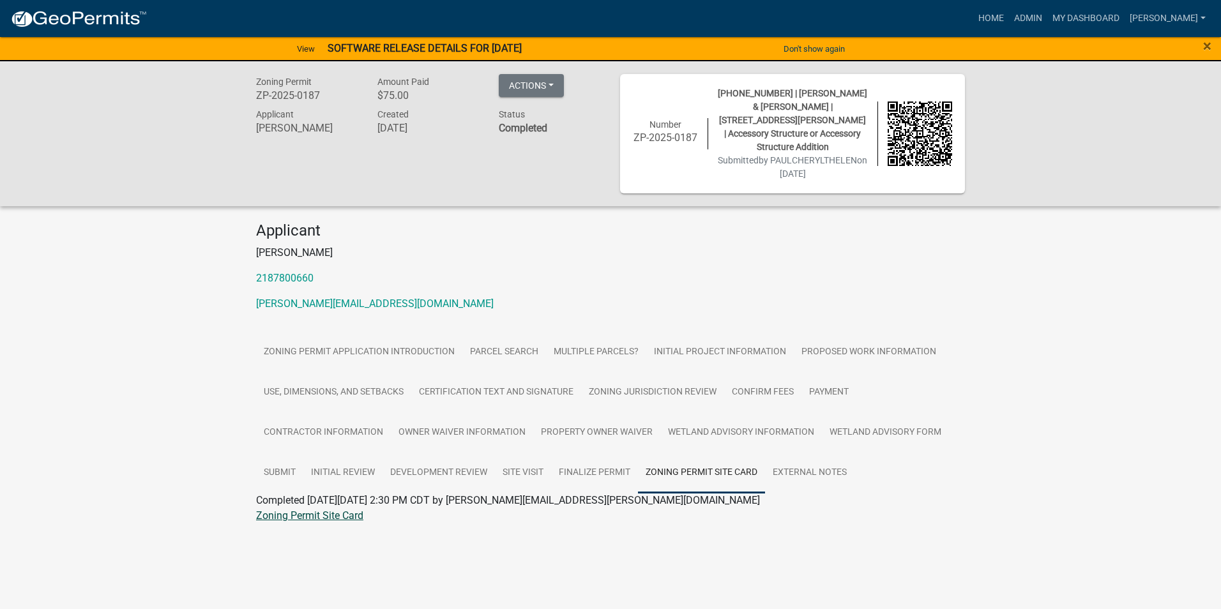
click at [310, 510] on link "Zoning Permit Site Card" at bounding box center [309, 516] width 107 height 12
click at [735, 413] on link "Wetland Advisory Information" at bounding box center [741, 433] width 162 height 41
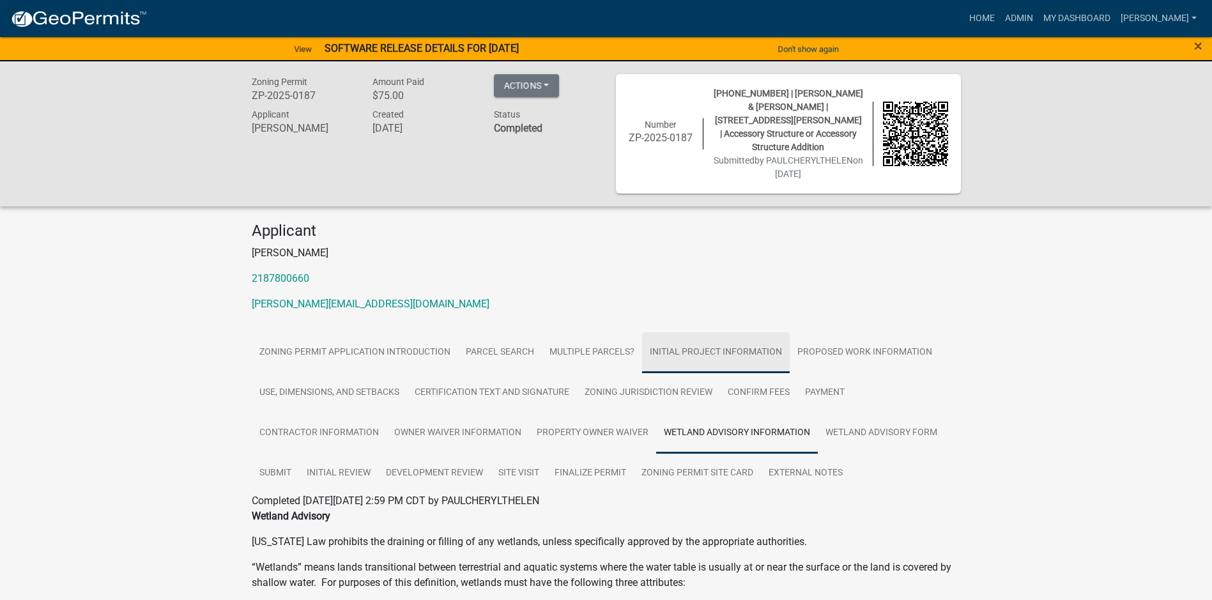
click at [726, 337] on link "Initial Project Information" at bounding box center [716, 352] width 148 height 41
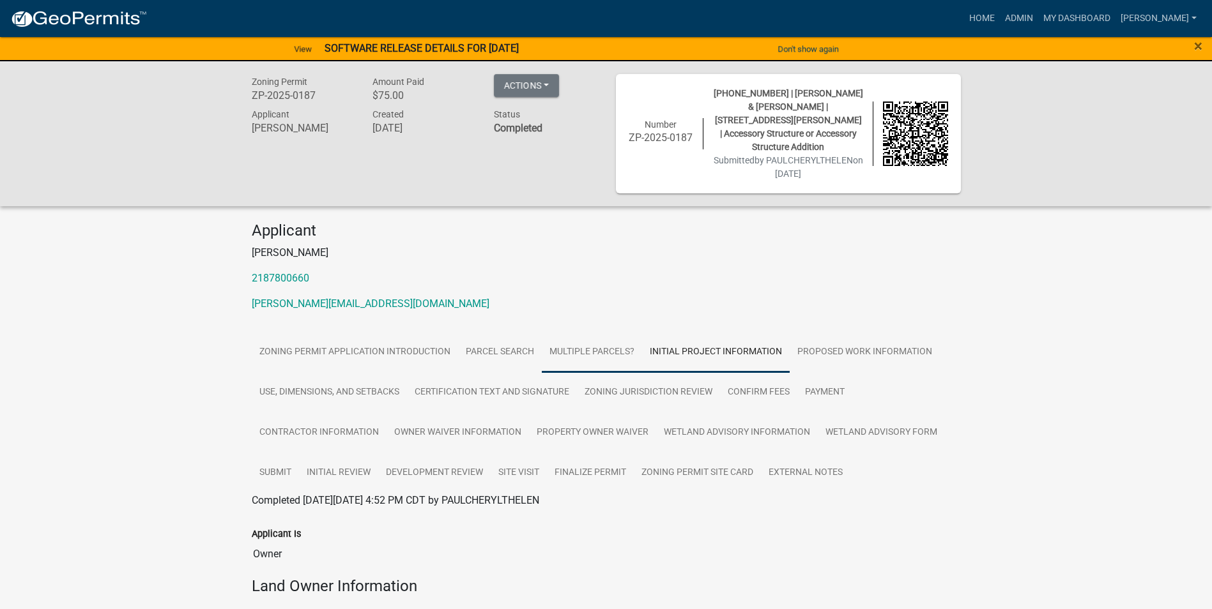
click at [592, 332] on link "Multiple Parcels?" at bounding box center [592, 352] width 100 height 41
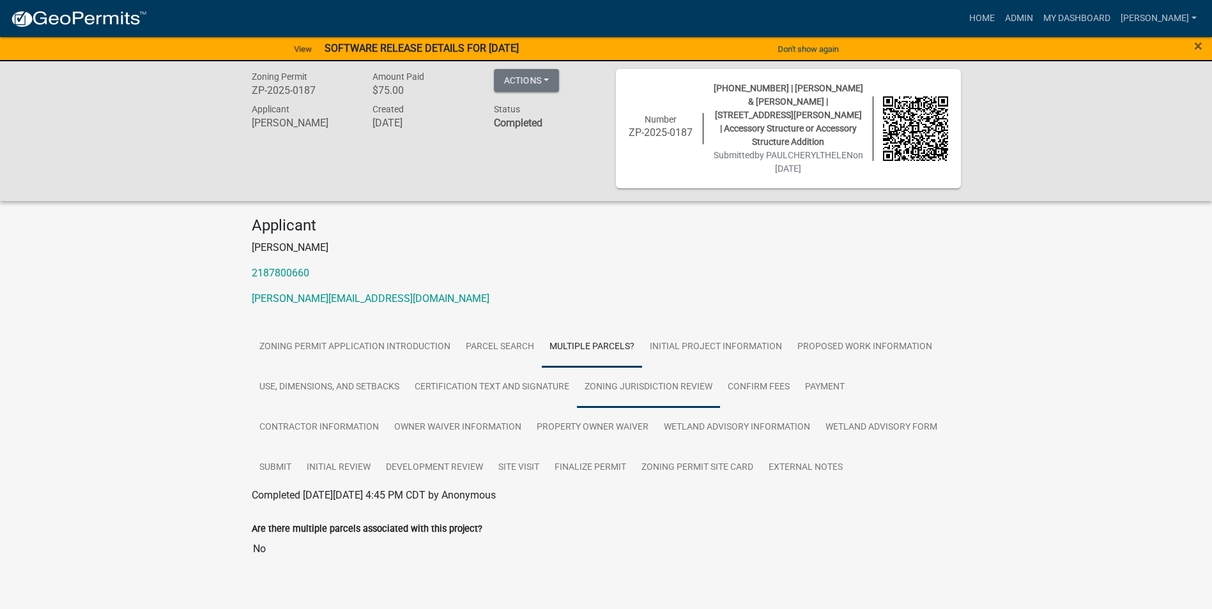
scroll to position [8, 0]
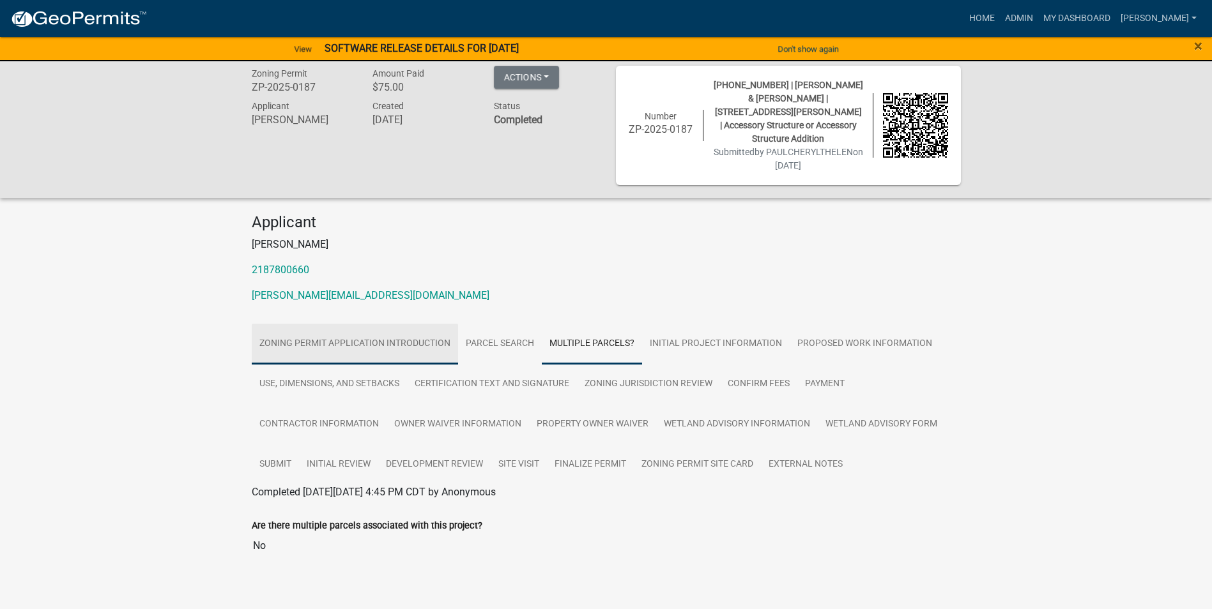
click at [352, 328] on link "Zoning Permit Application Introduction" at bounding box center [355, 344] width 206 height 41
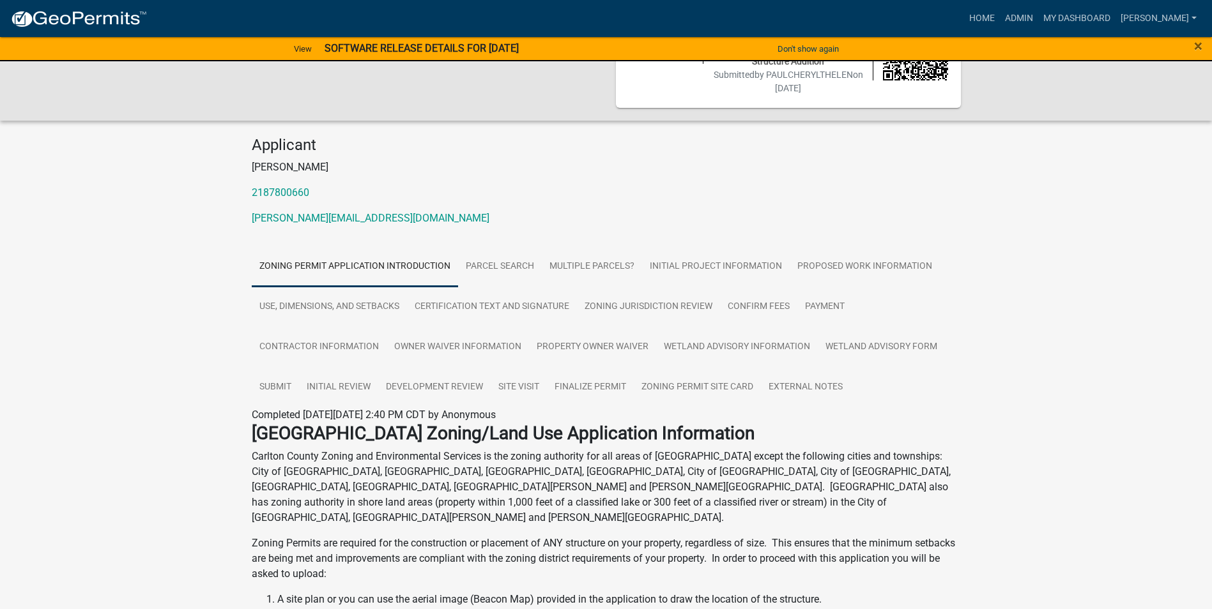
scroll to position [0, 0]
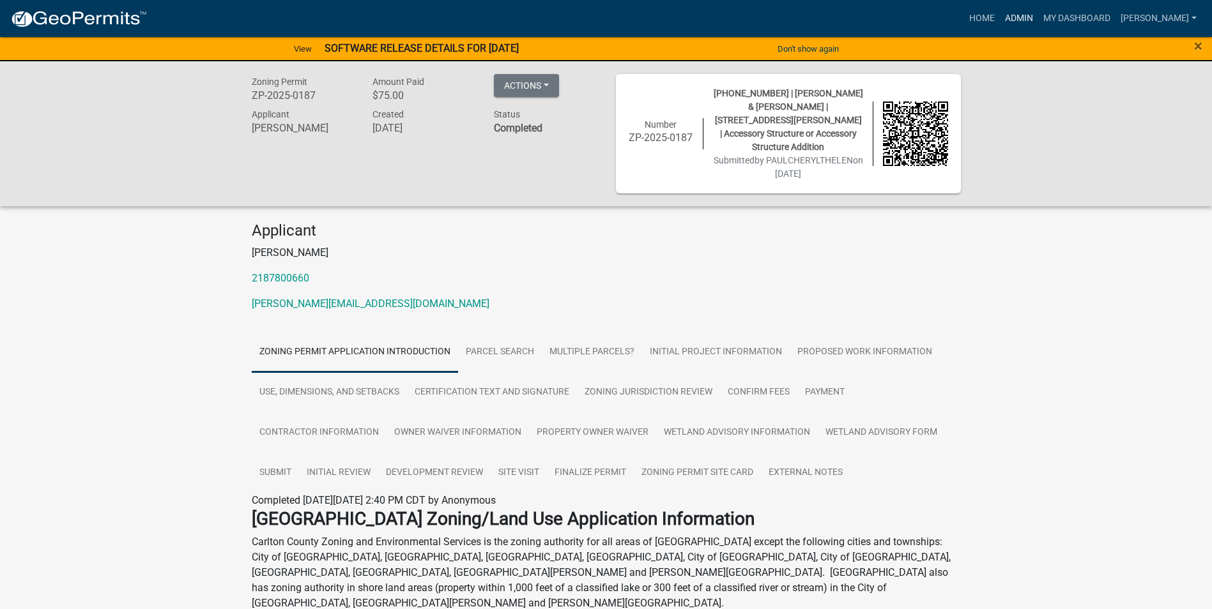
click at [1038, 18] on link "Admin" at bounding box center [1019, 18] width 38 height 24
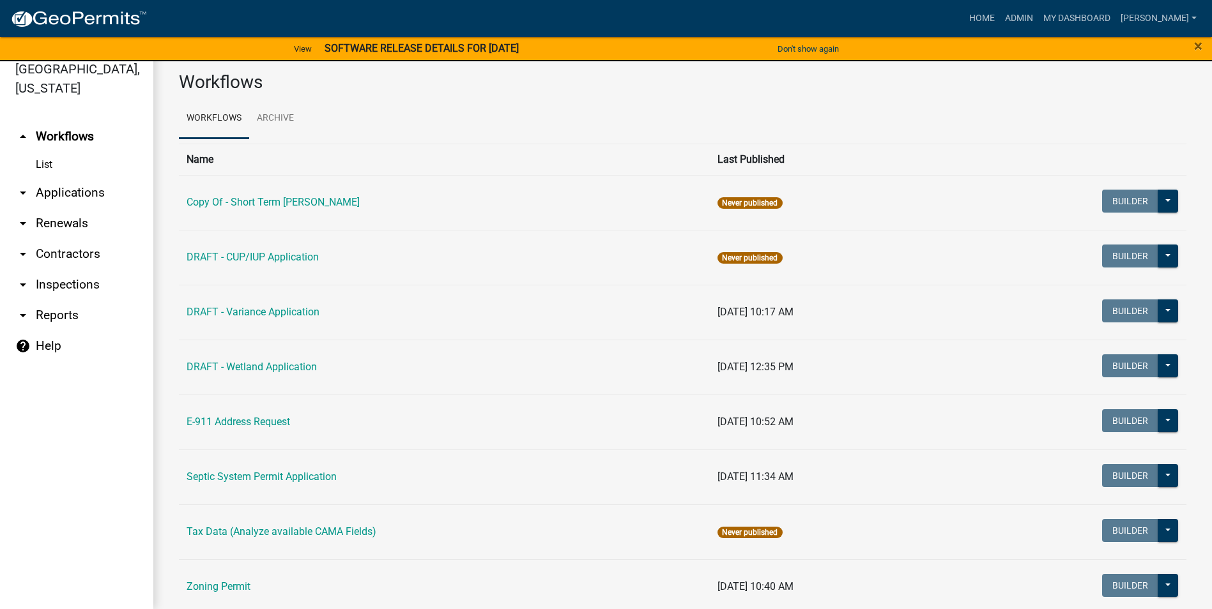
click at [80, 247] on link "arrow_drop_down Contractors" at bounding box center [76, 254] width 153 height 31
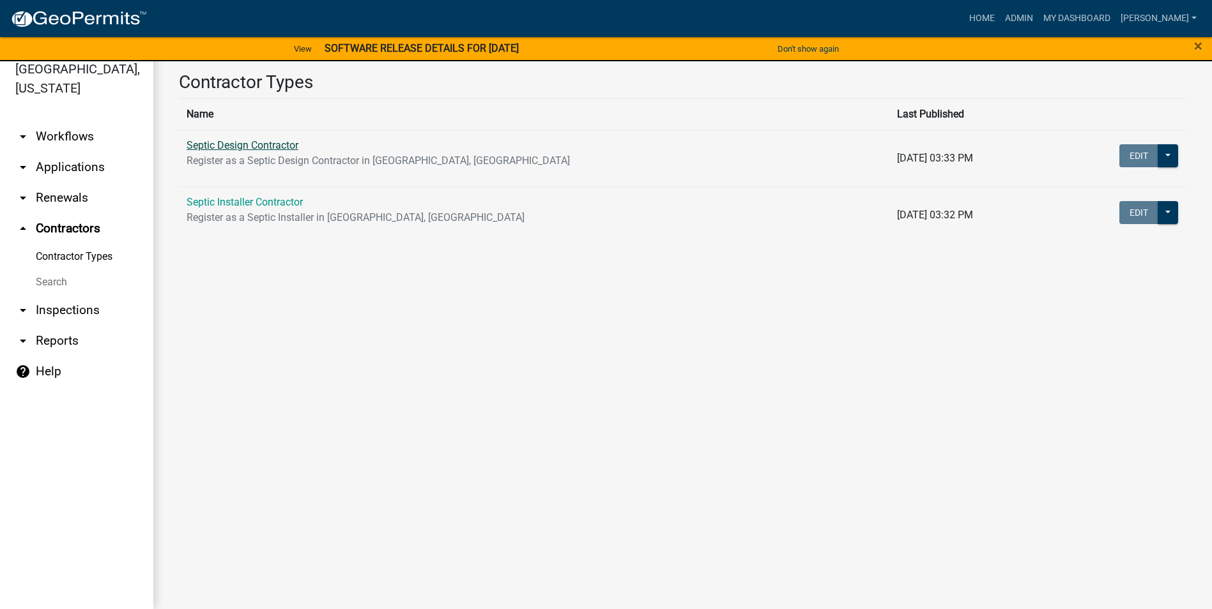
click at [255, 142] on link "Septic Design Contractor" at bounding box center [242, 145] width 112 height 12
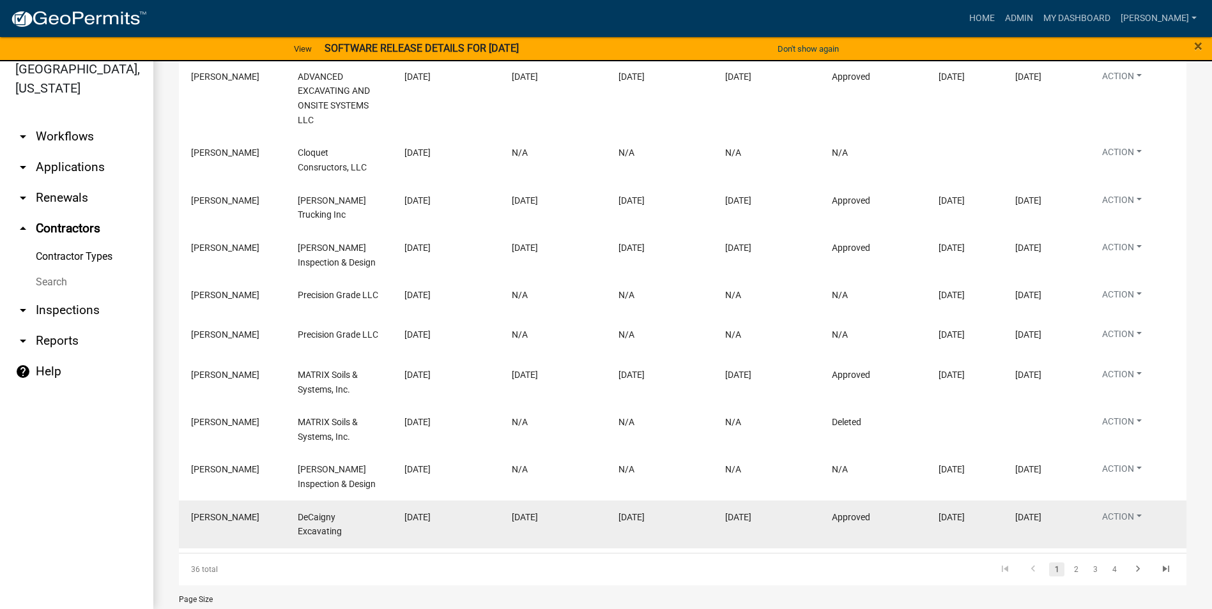
scroll to position [380, 0]
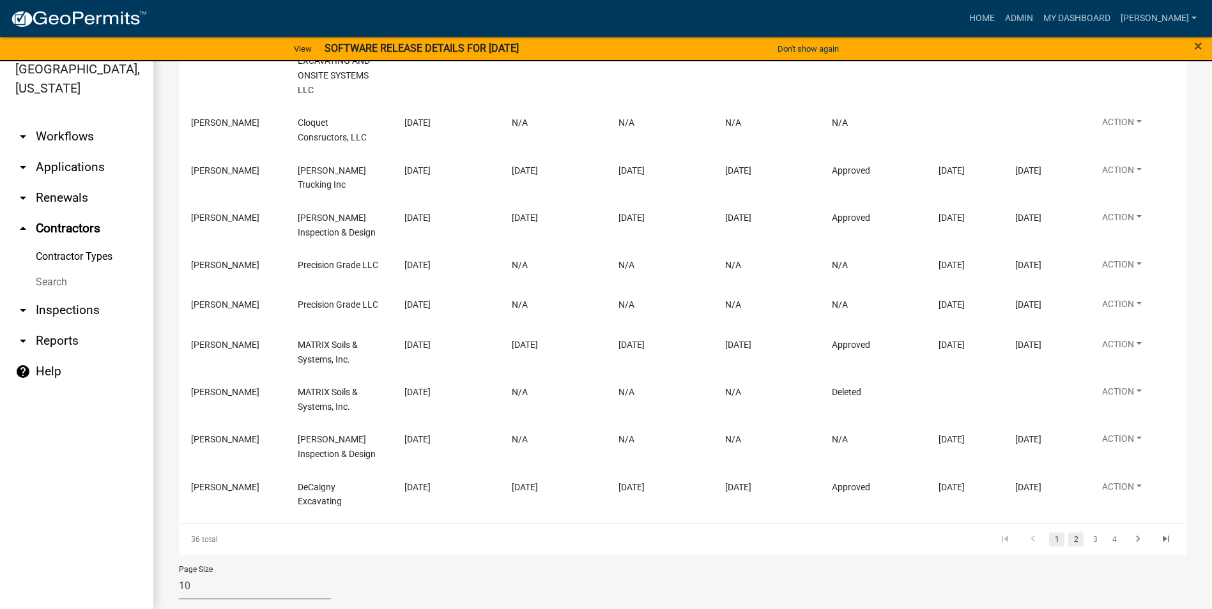
click at [1068, 533] on link "2" at bounding box center [1075, 540] width 15 height 14
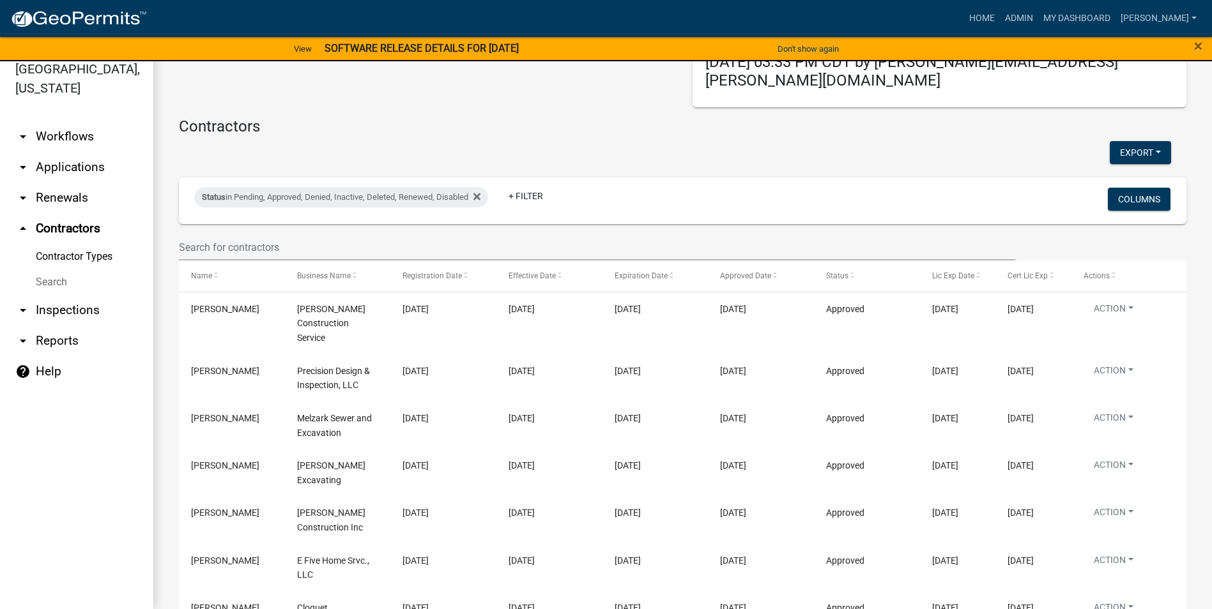
scroll to position [309, 0]
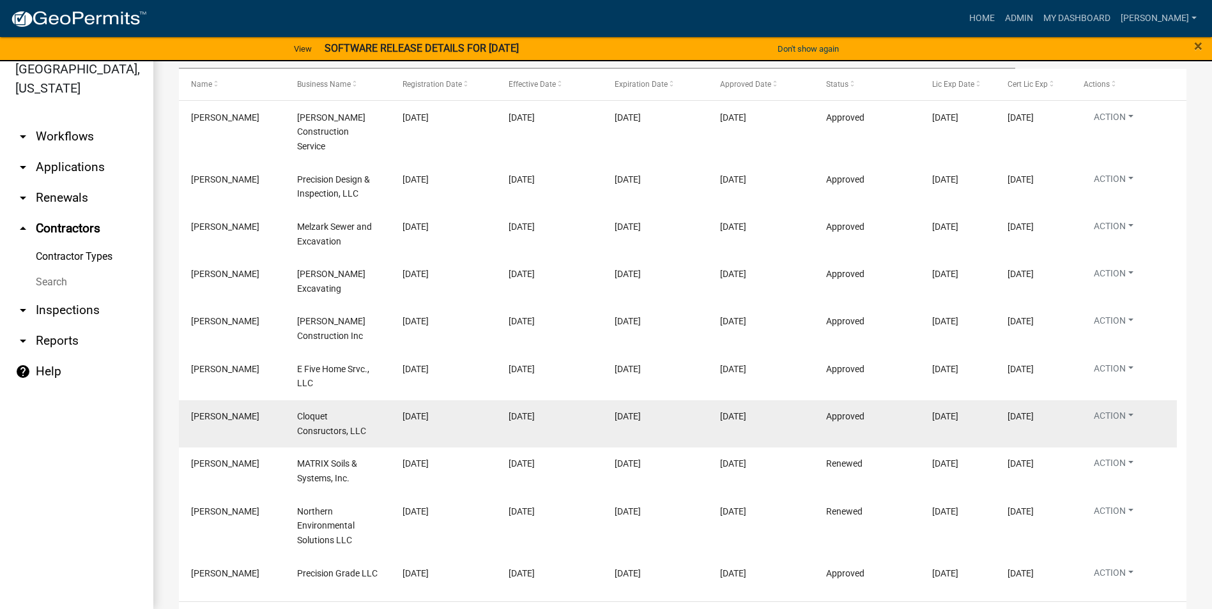
click at [319, 411] on span "Cloquet Consructors, LLC" at bounding box center [331, 423] width 69 height 25
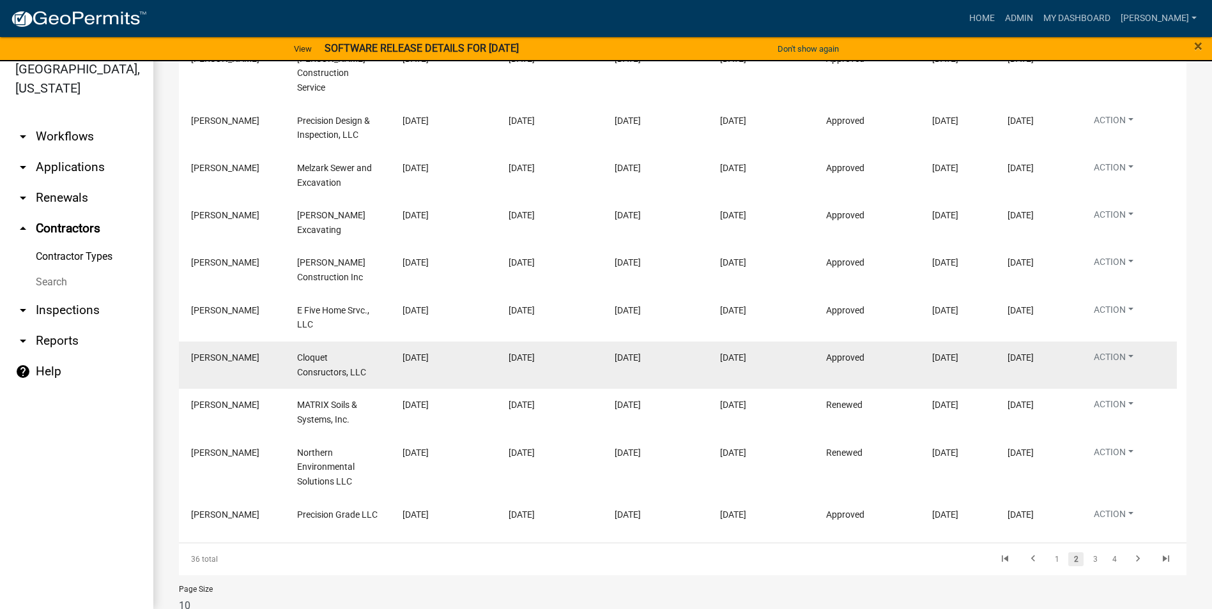
scroll to position [373, 0]
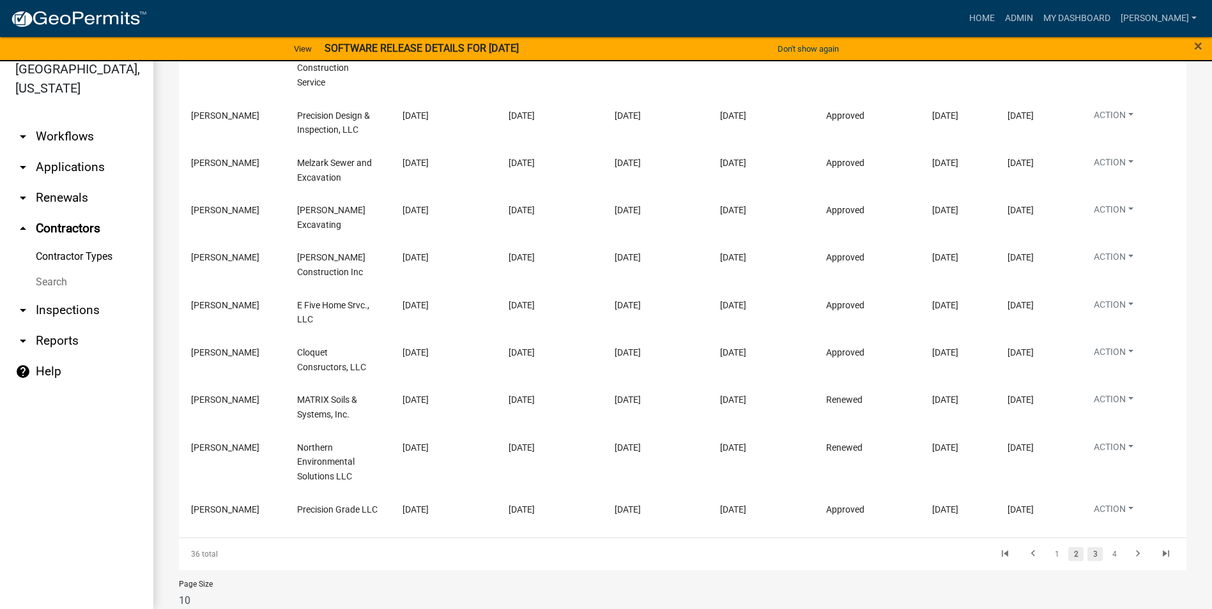
click at [1087, 547] on link "3" at bounding box center [1094, 554] width 15 height 14
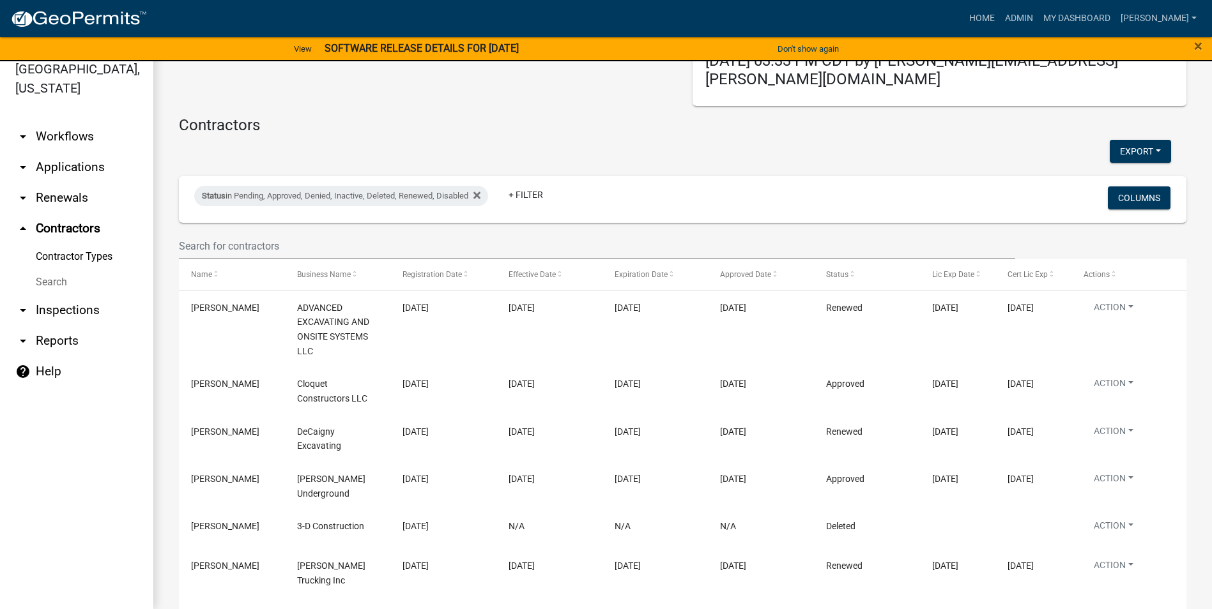
scroll to position [118, 0]
click at [73, 309] on link "arrow_drop_down Inspections" at bounding box center [76, 310] width 153 height 31
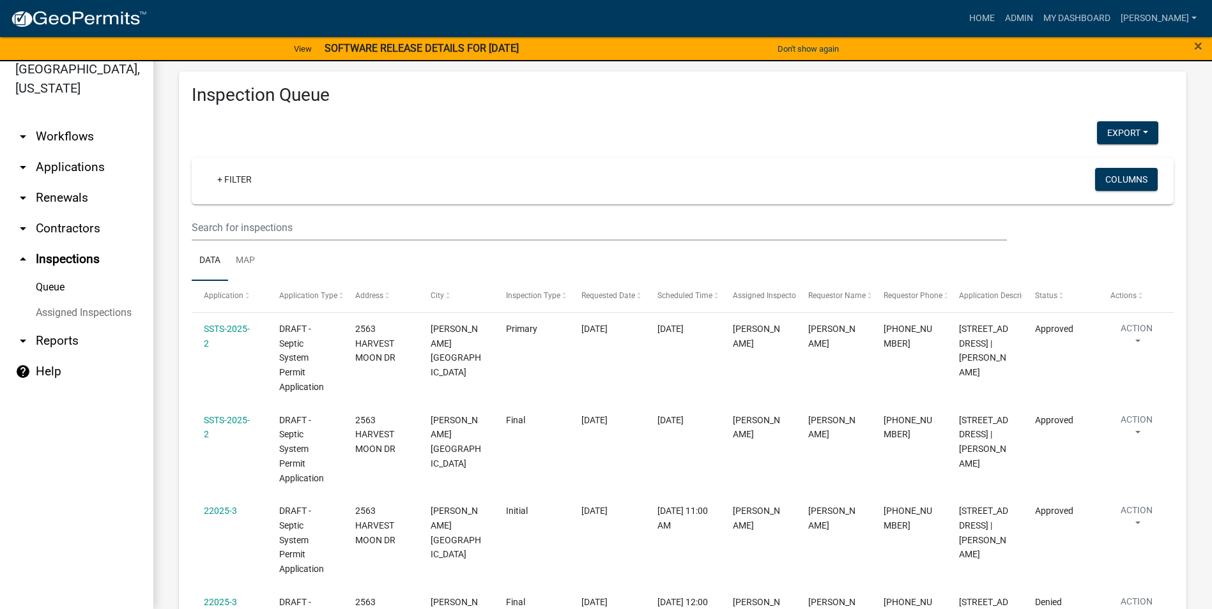
click at [80, 165] on link "arrow_drop_down Applications" at bounding box center [76, 167] width 153 height 31
